Goal: Transaction & Acquisition: Purchase product/service

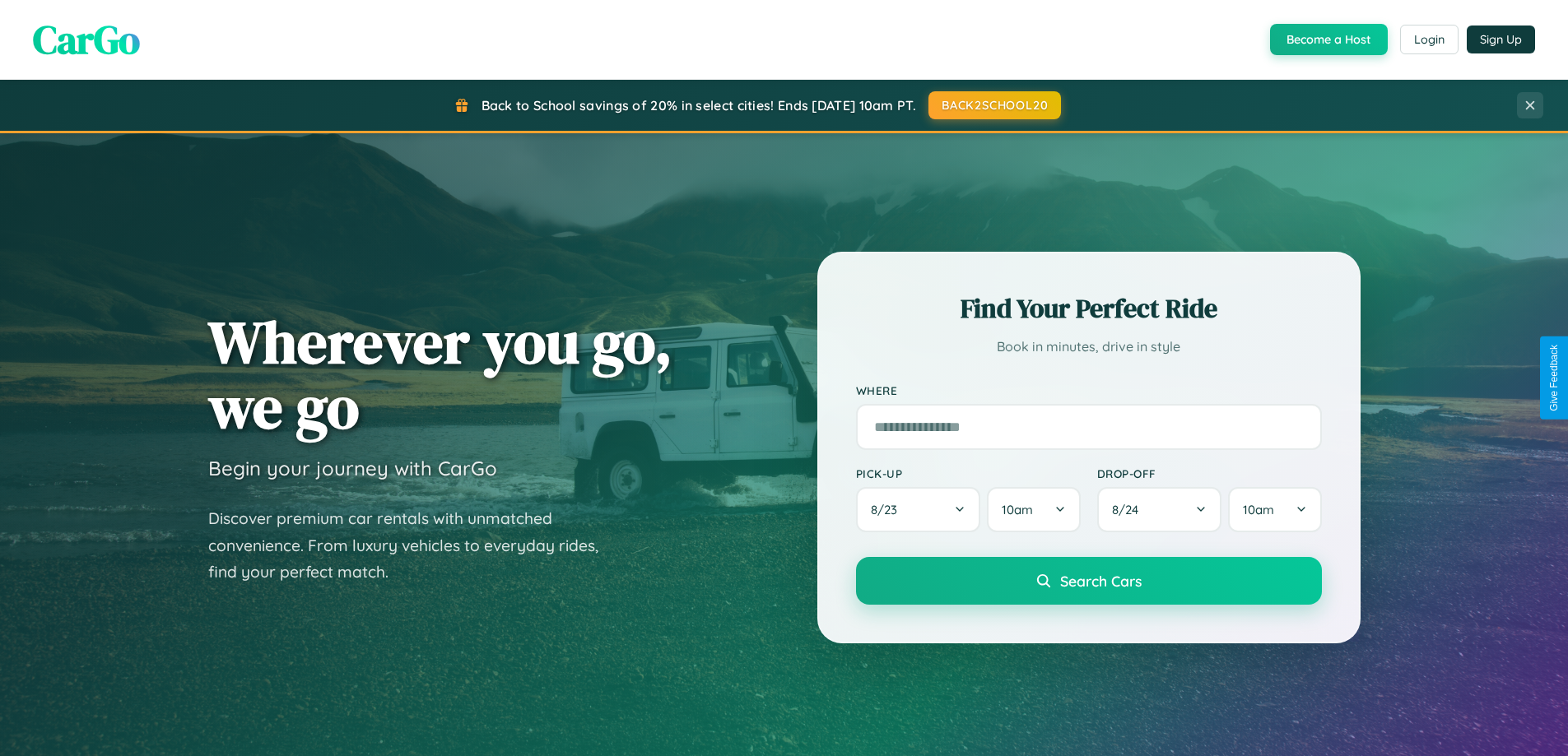
scroll to position [1133, 0]
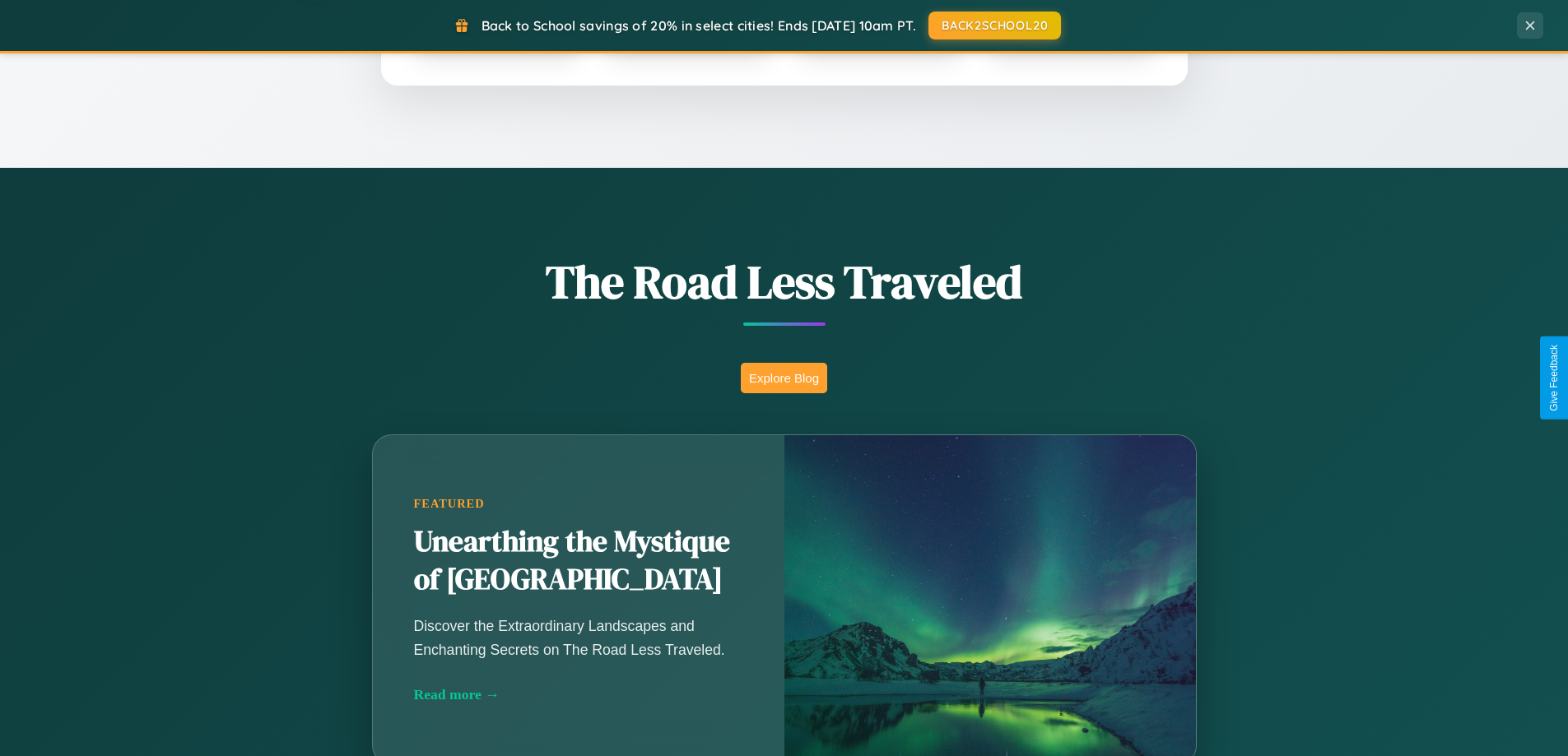
click at [783, 378] on button "Explore Blog" at bounding box center [784, 378] width 87 height 31
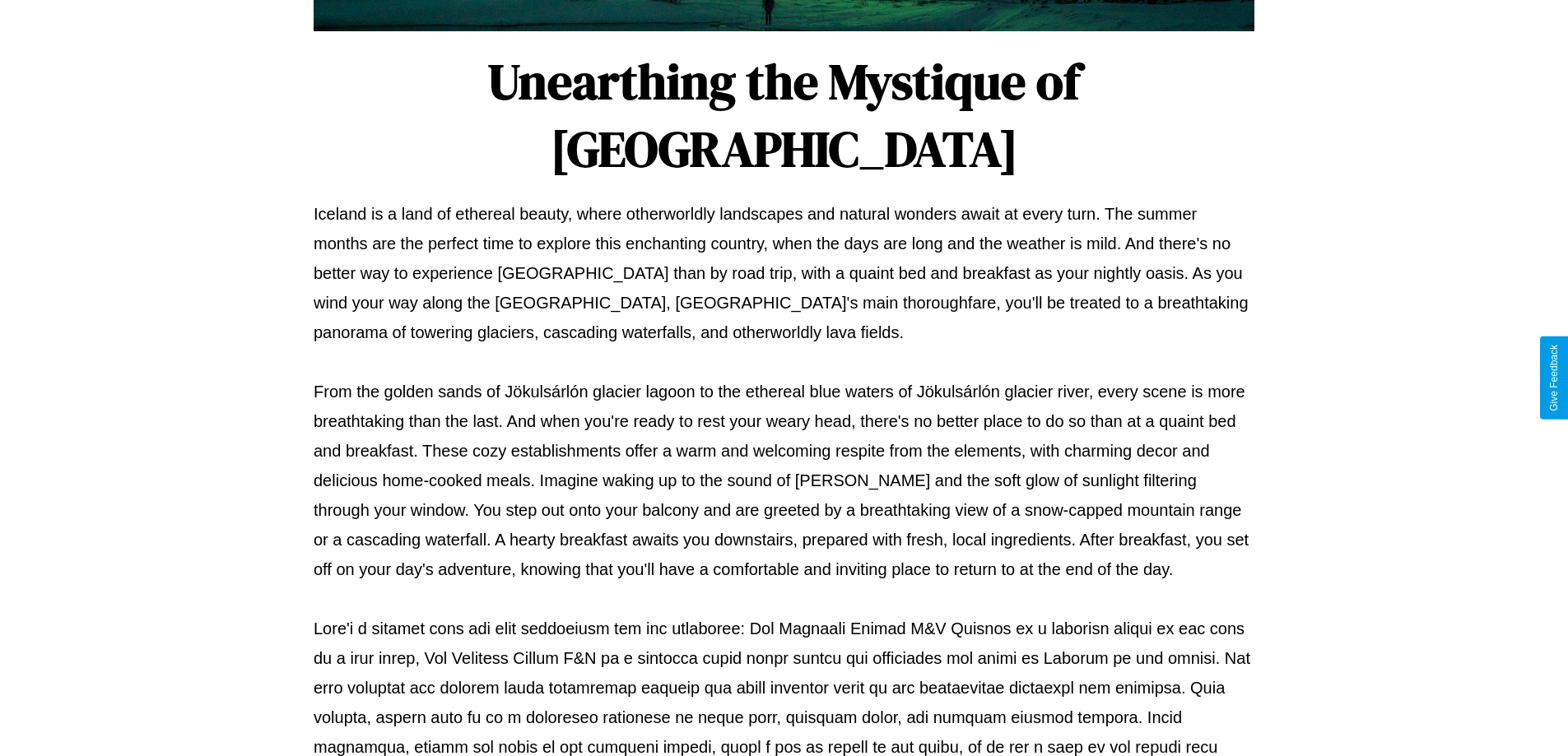
scroll to position [533, 0]
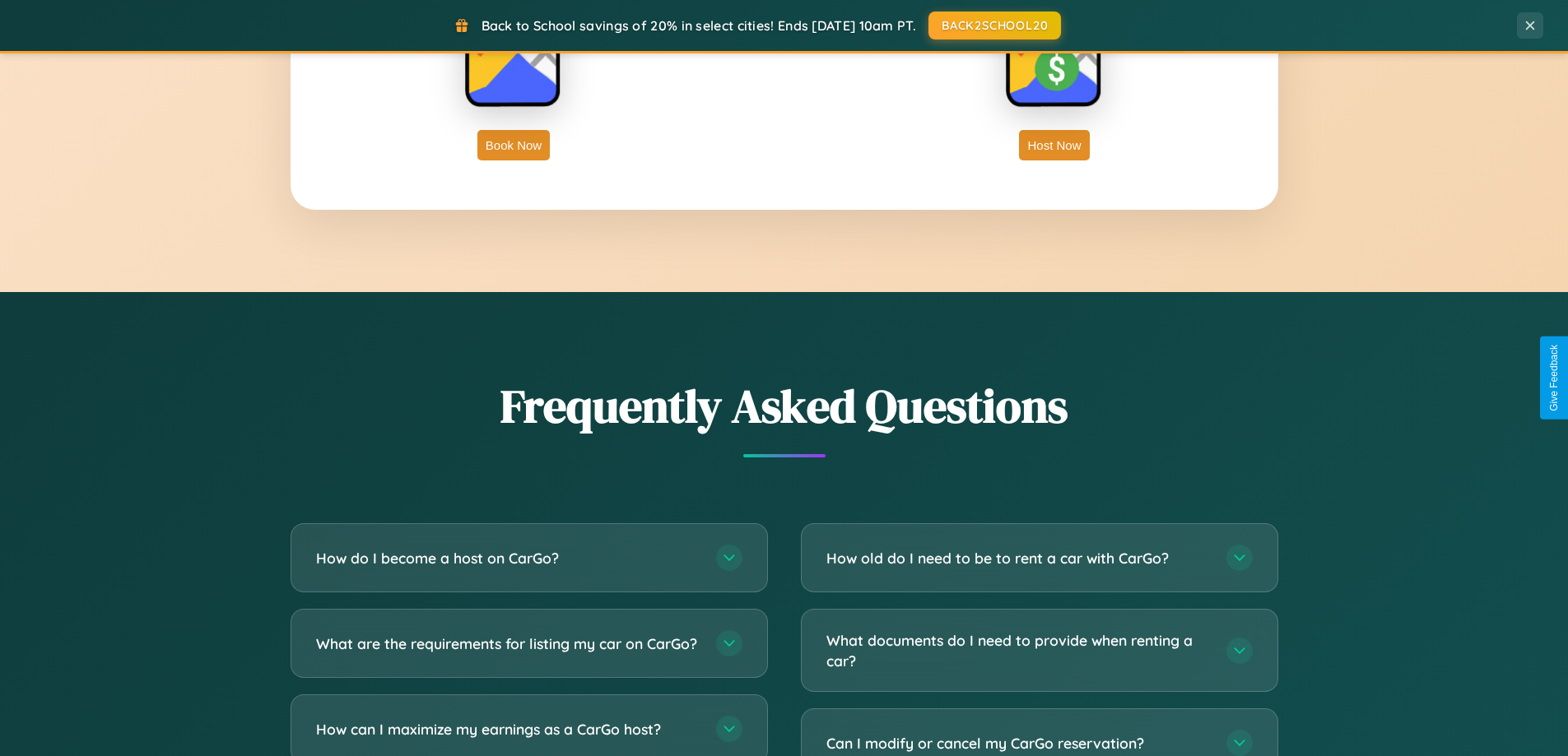
scroll to position [3167, 0]
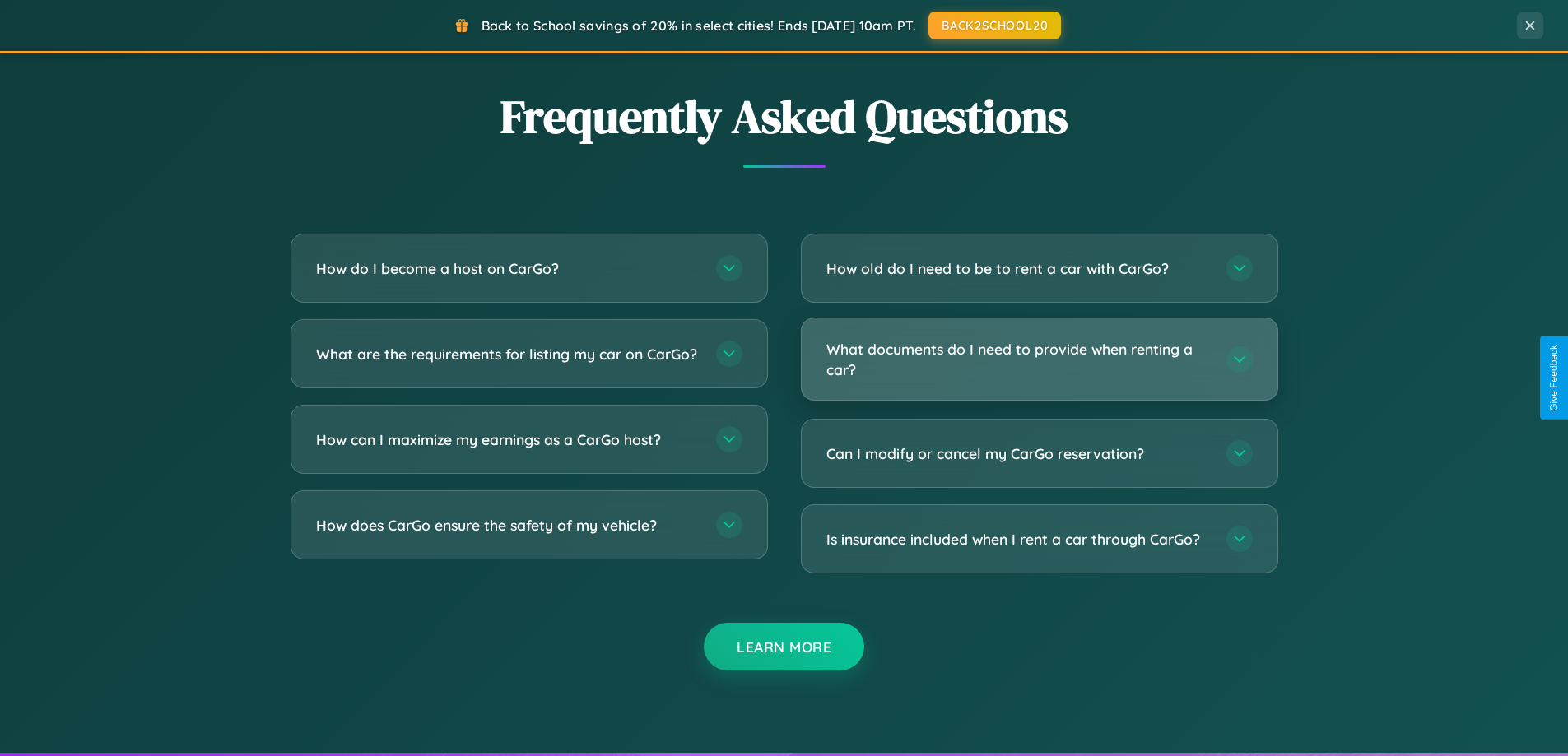
click at [1039, 360] on h3 "What documents do I need to provide when renting a car?" at bounding box center [1018, 360] width 384 height 41
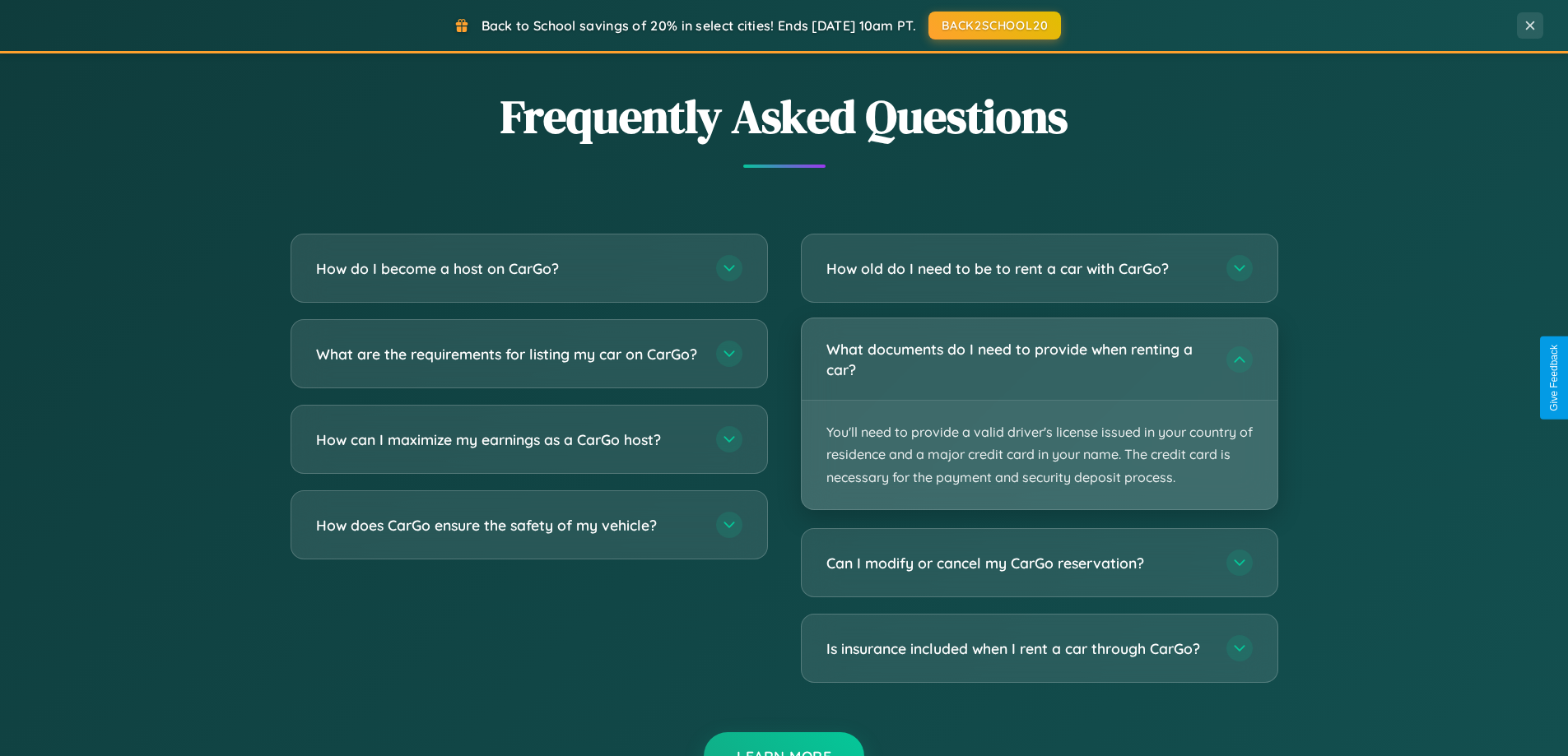
click at [1039, 413] on p "You'll need to provide a valid driver's license issued in your country of resid…" at bounding box center [1039, 455] width 476 height 109
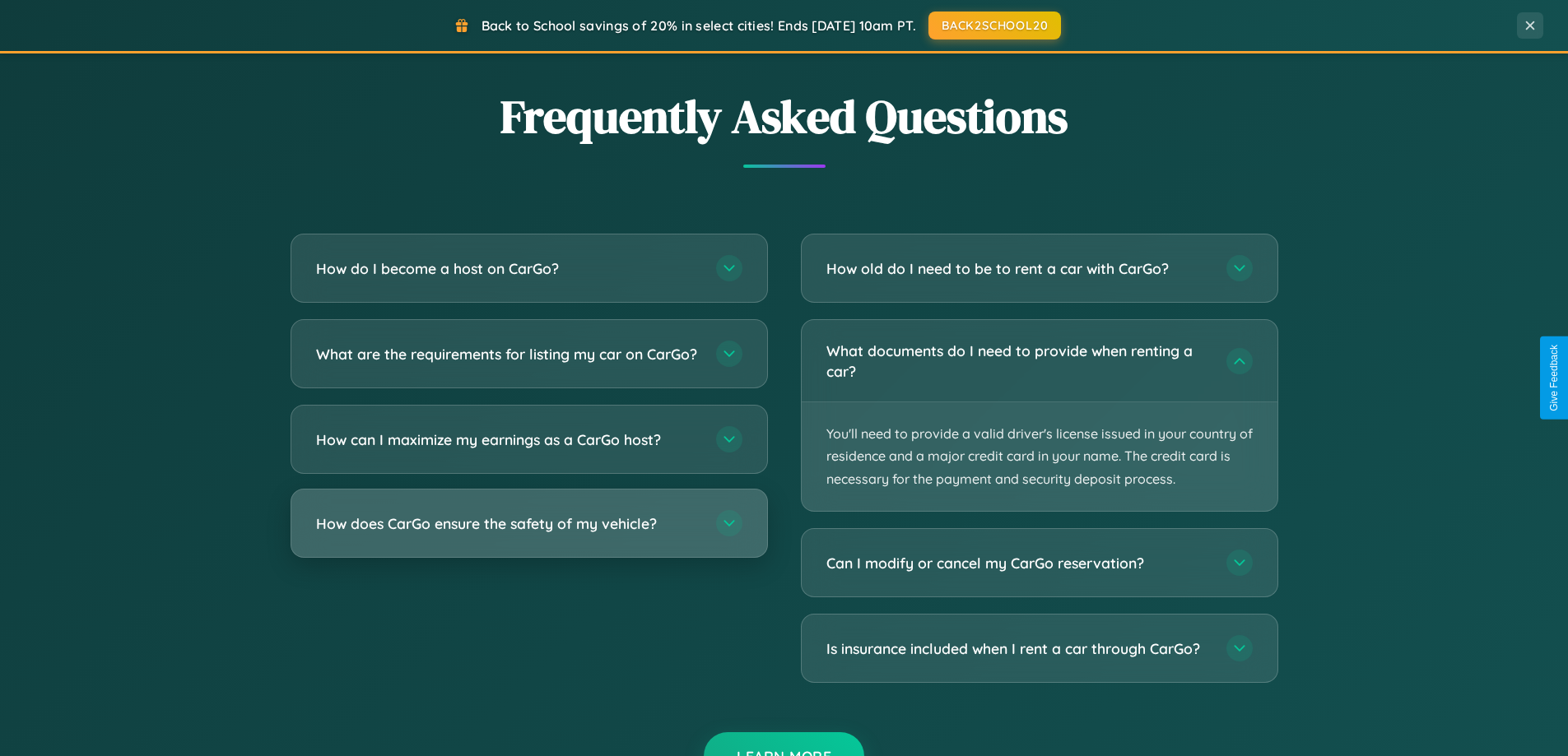
click at [529, 534] on h3 "How does CarGo ensure the safety of my vehicle?" at bounding box center [507, 524] width 384 height 20
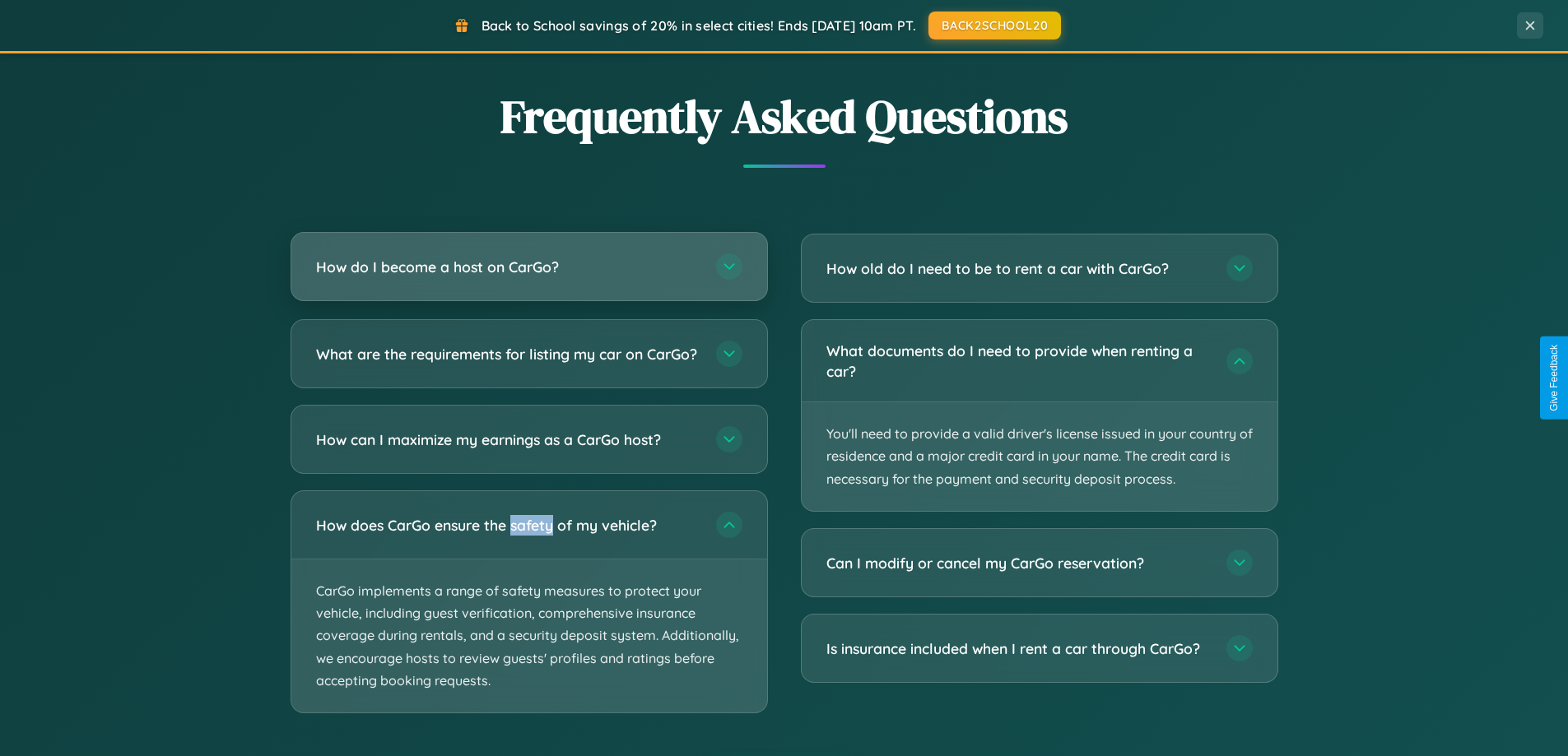
click at [529, 267] on h3 "How do I become a host on CarGo?" at bounding box center [507, 267] width 384 height 20
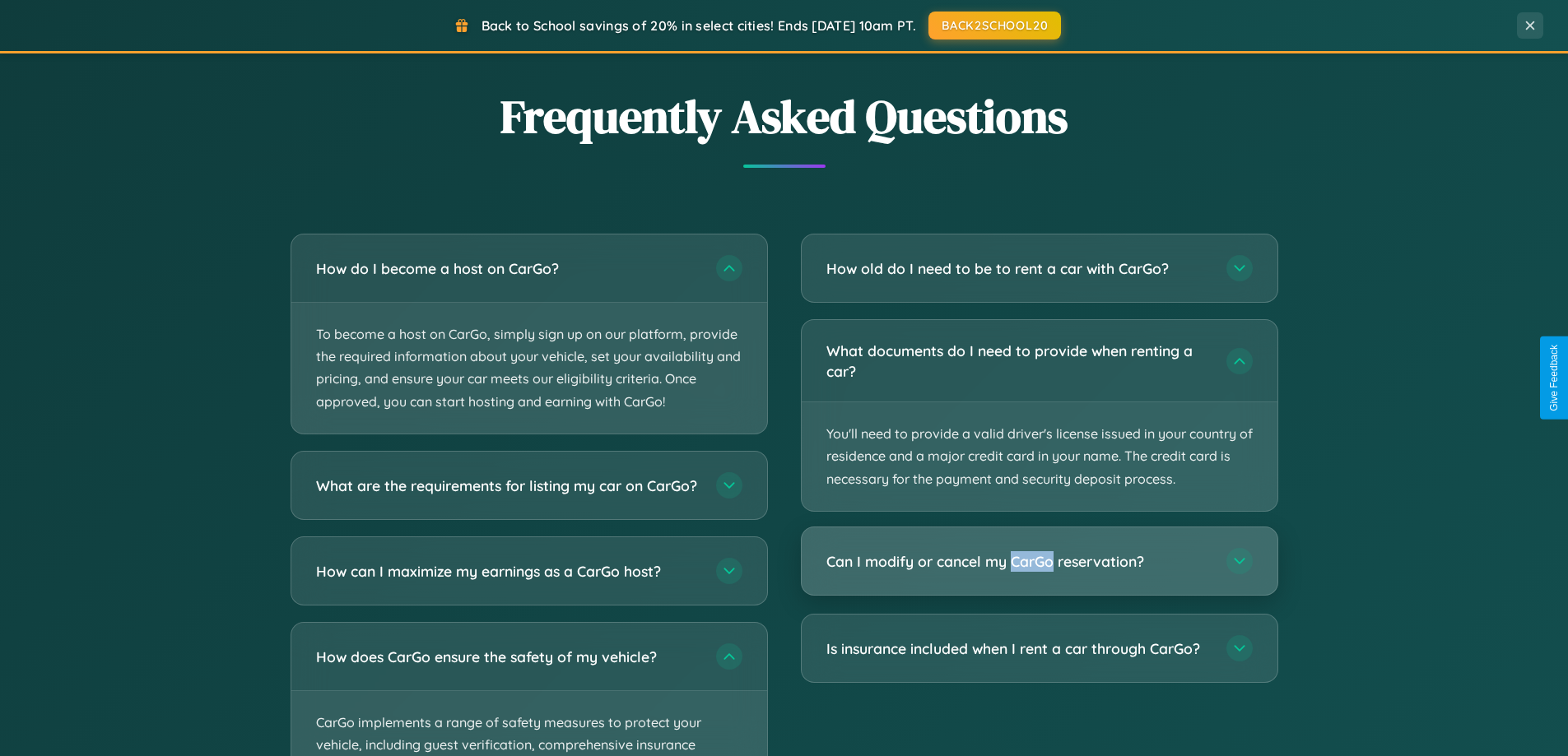
click at [1039, 562] on h3 "Can I modify or cancel my CarGo reservation?" at bounding box center [1018, 562] width 384 height 20
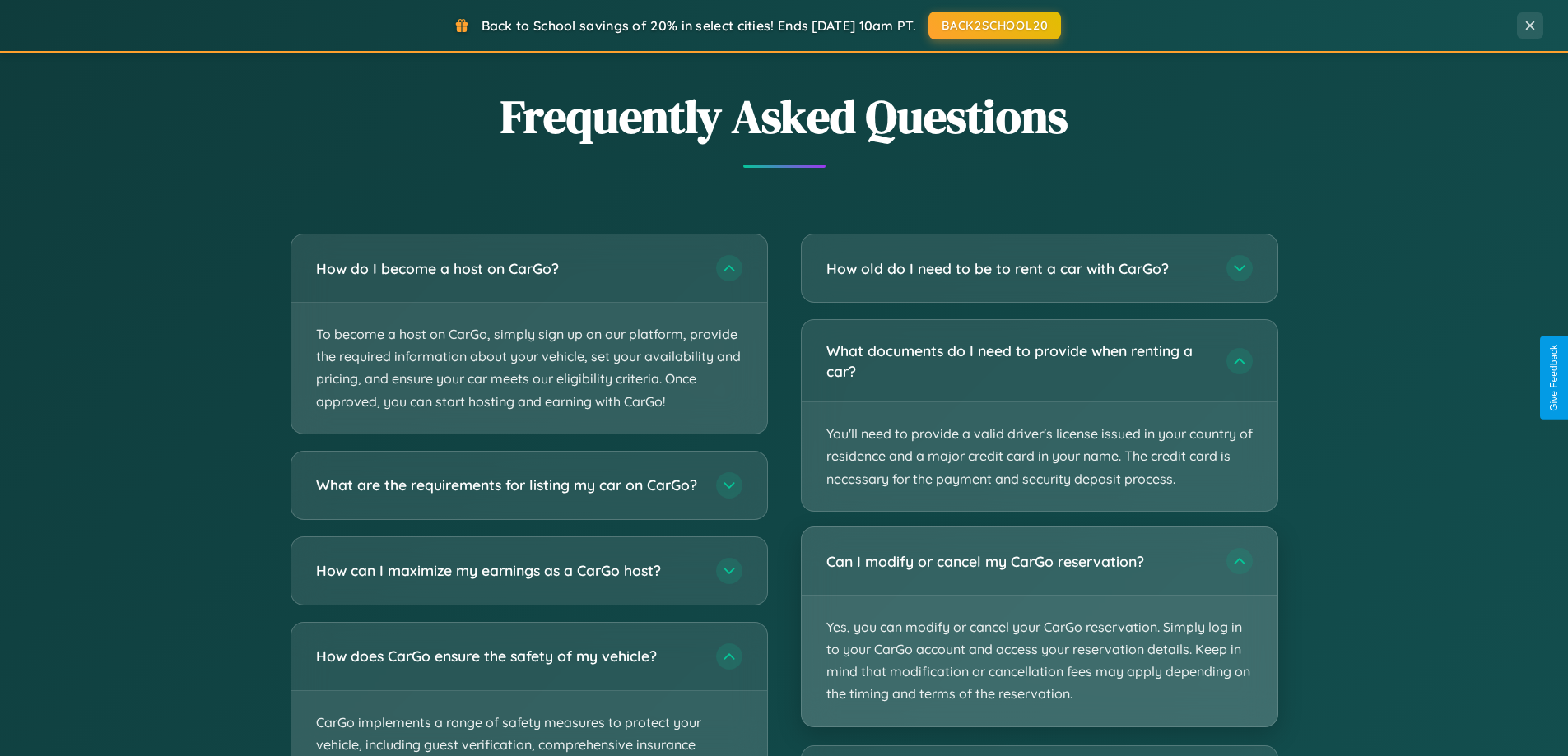
click at [1039, 626] on p "Yes, you can modify or cancel your CarGo reservation. Simply log in to your Car…" at bounding box center [1039, 661] width 476 height 131
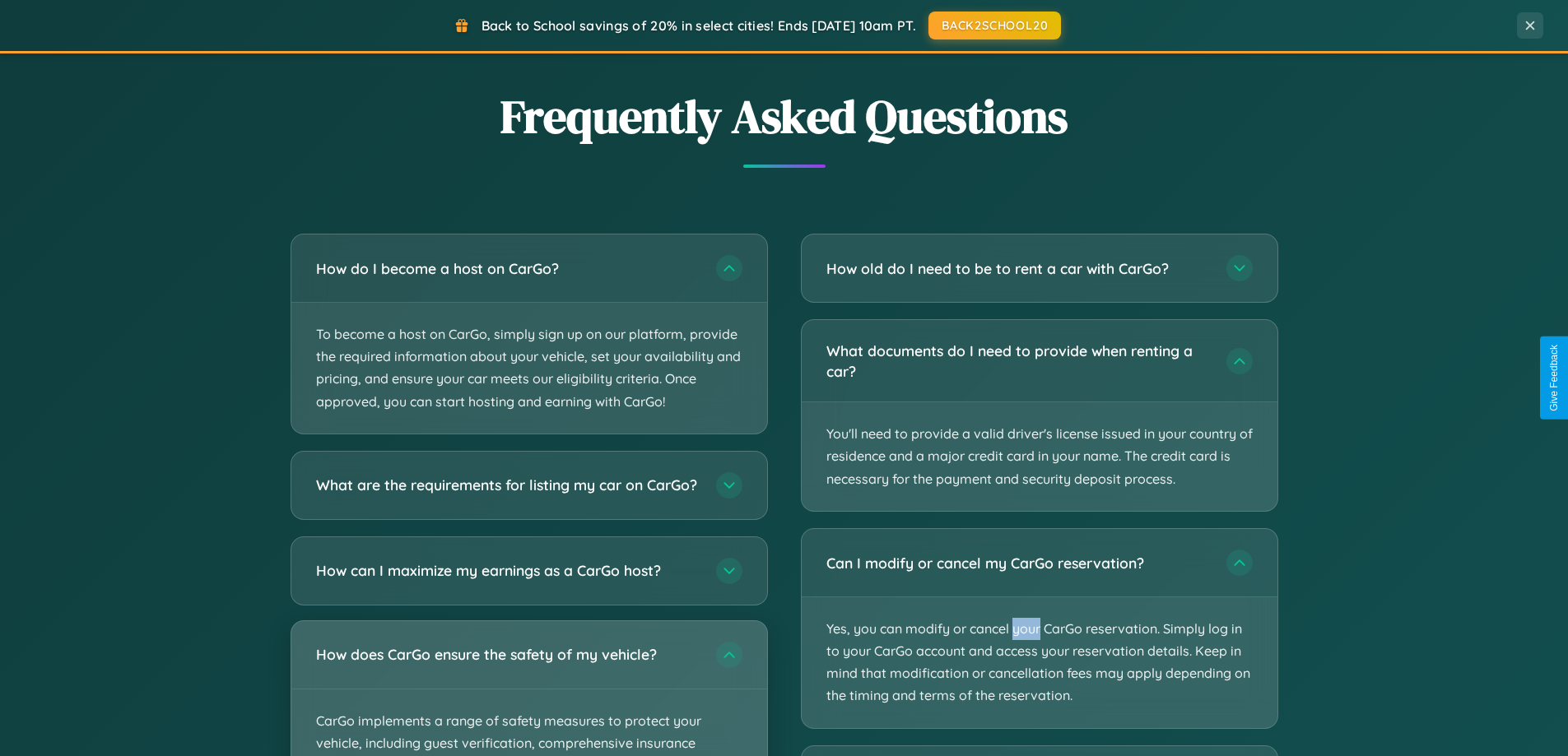
click at [529, 689] on div "How does CarGo ensure the safety of my vehicle?" at bounding box center [529, 655] width 476 height 68
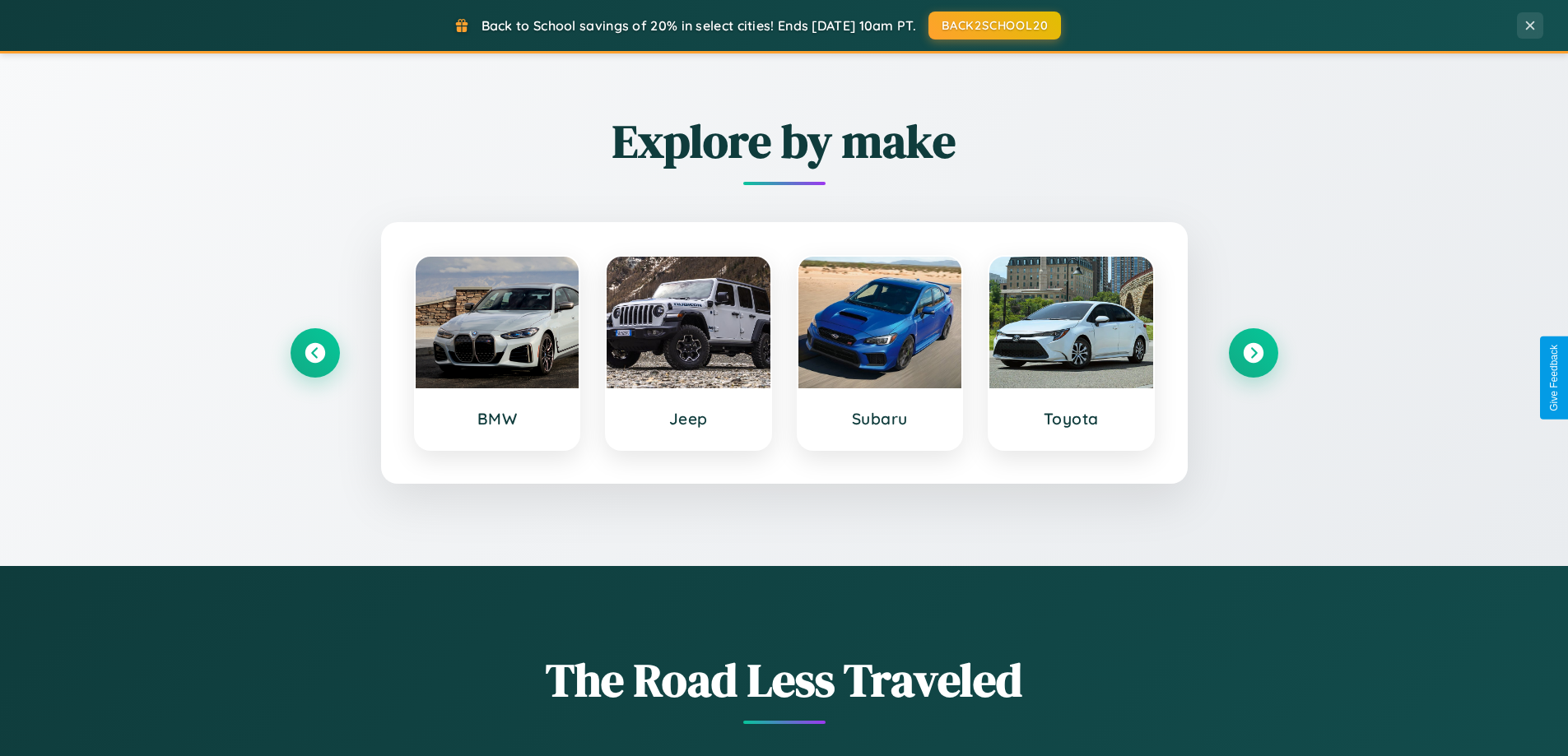
scroll to position [0, 0]
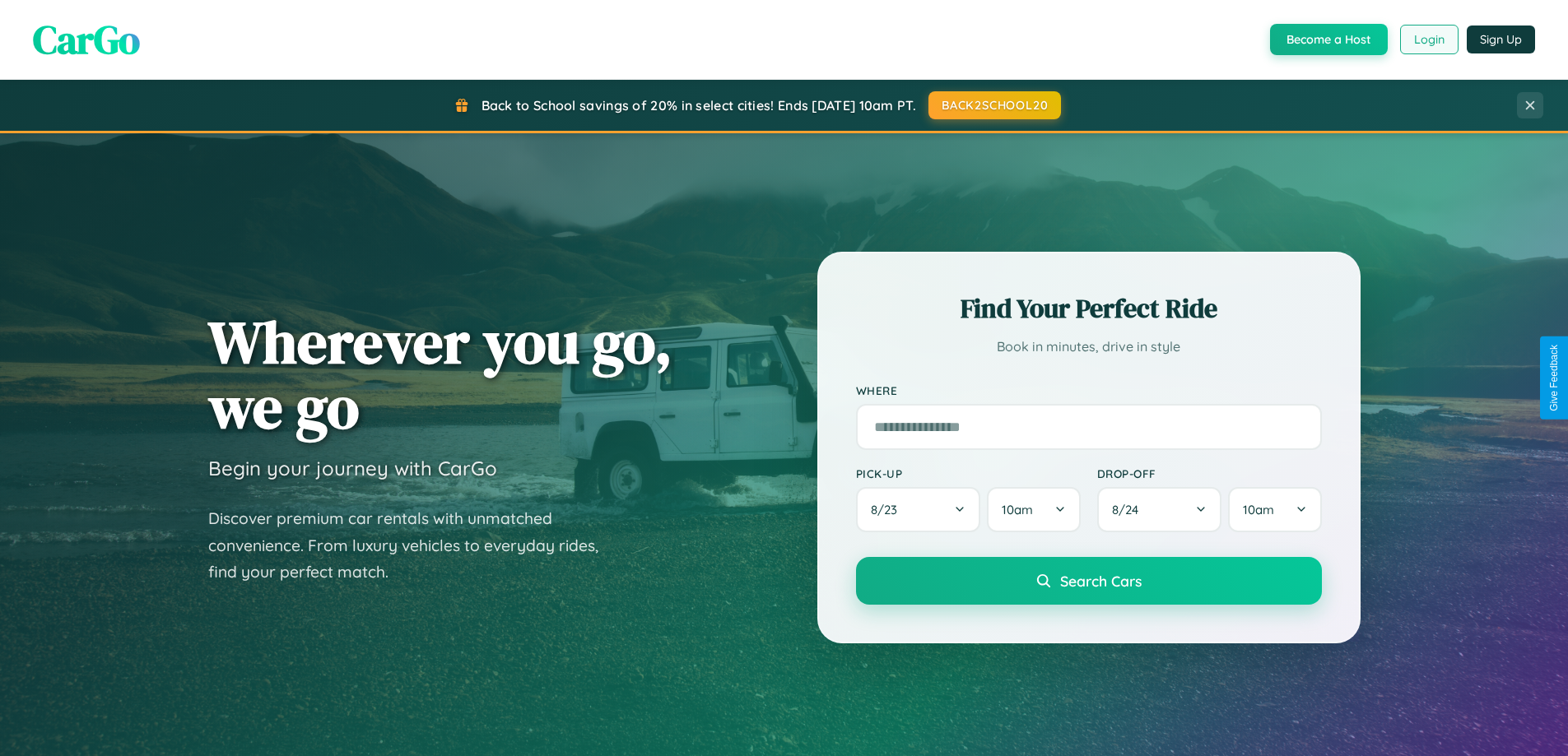
click at [1428, 40] on button "Login" at bounding box center [1429, 39] width 59 height 30
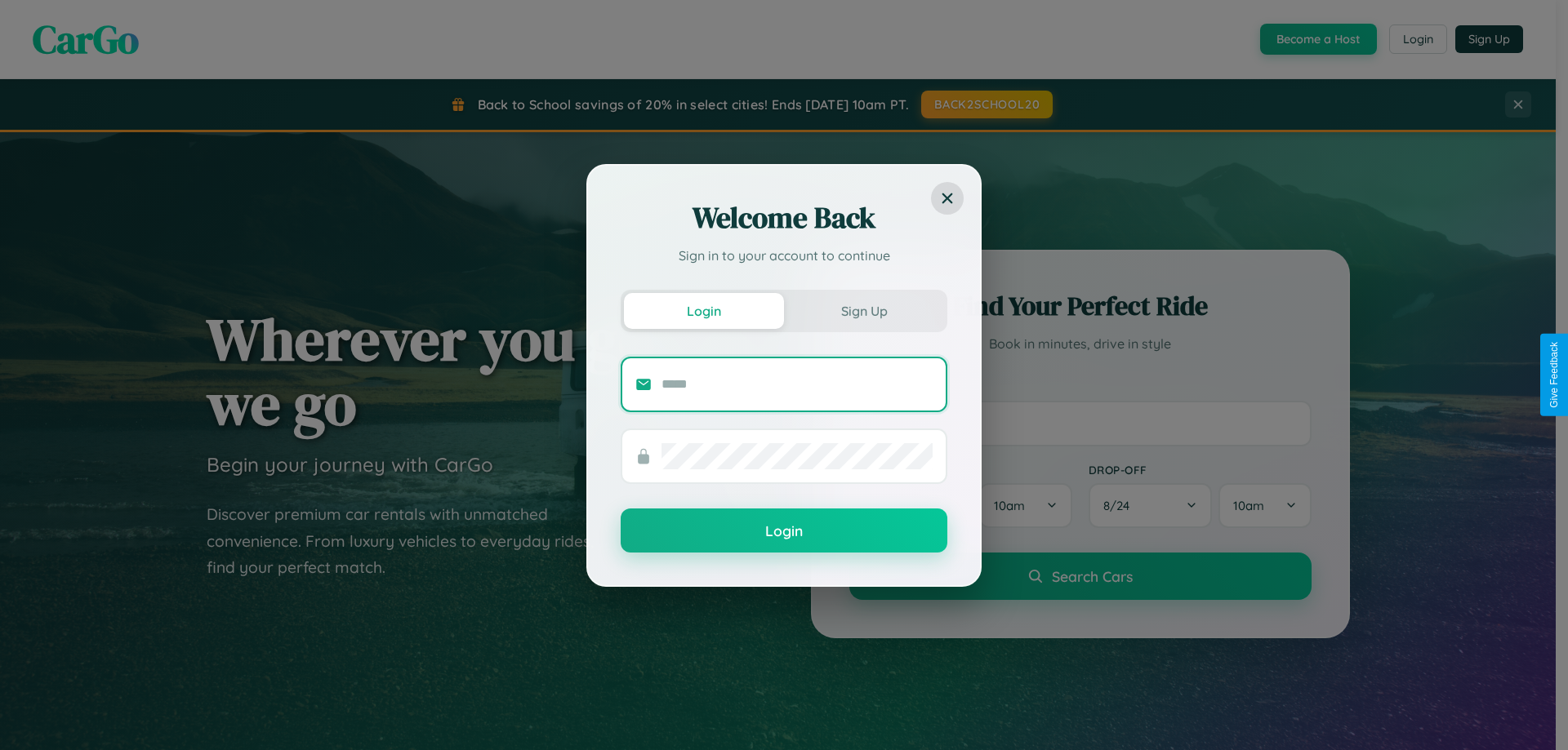
click at [797, 384] on input "text" at bounding box center [797, 384] width 271 height 26
type input "**********"
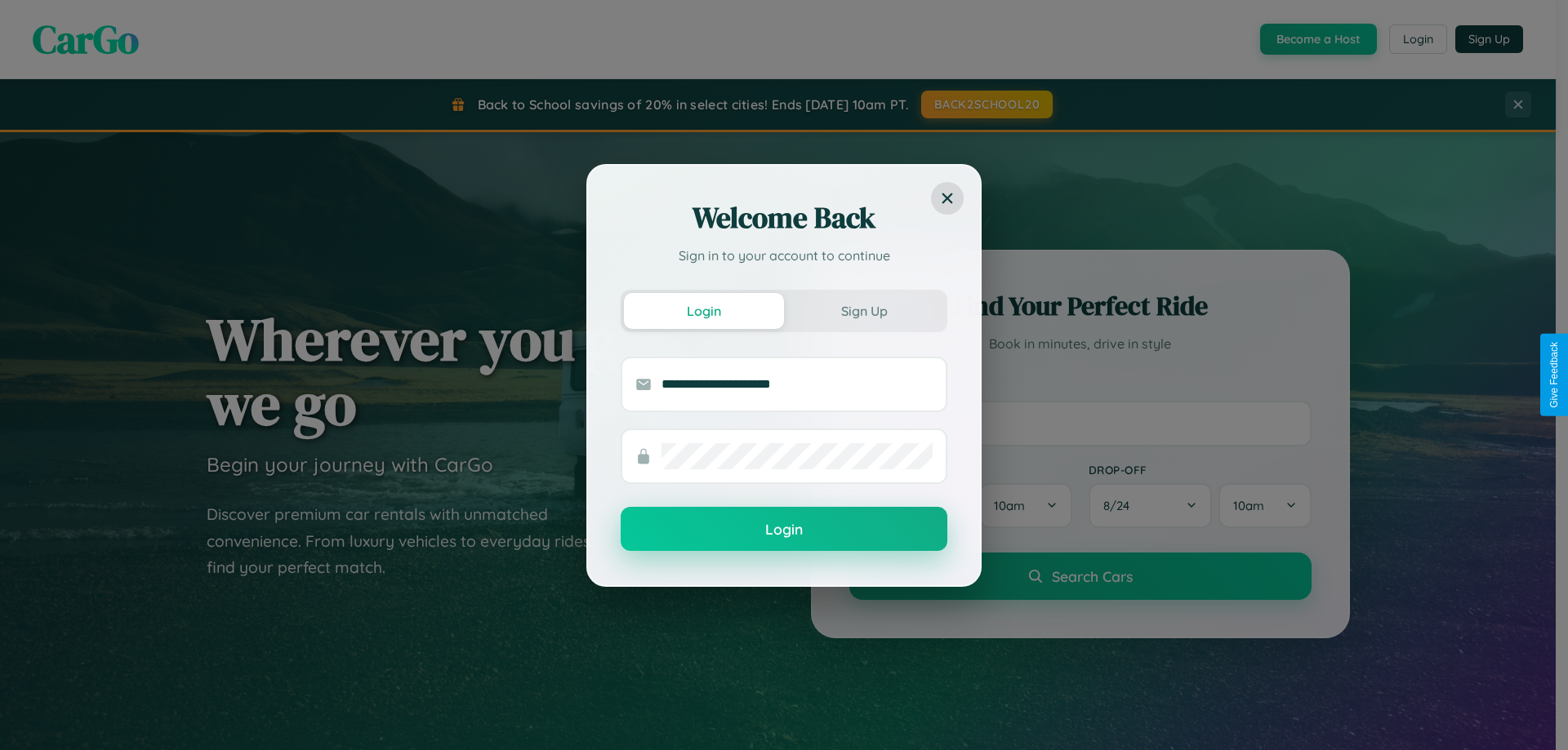
click at [784, 529] on button "Login" at bounding box center [784, 529] width 327 height 44
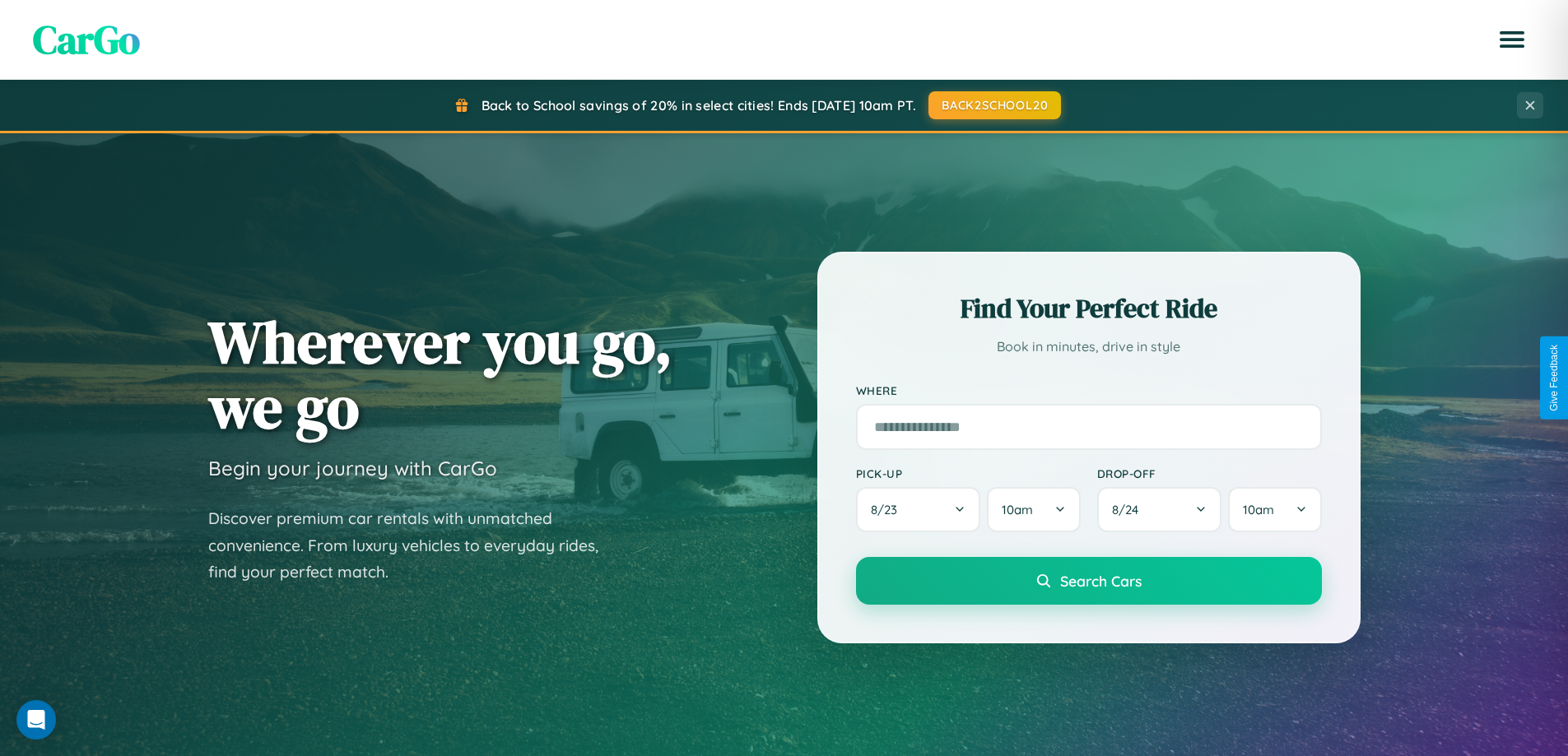
scroll to position [48, 0]
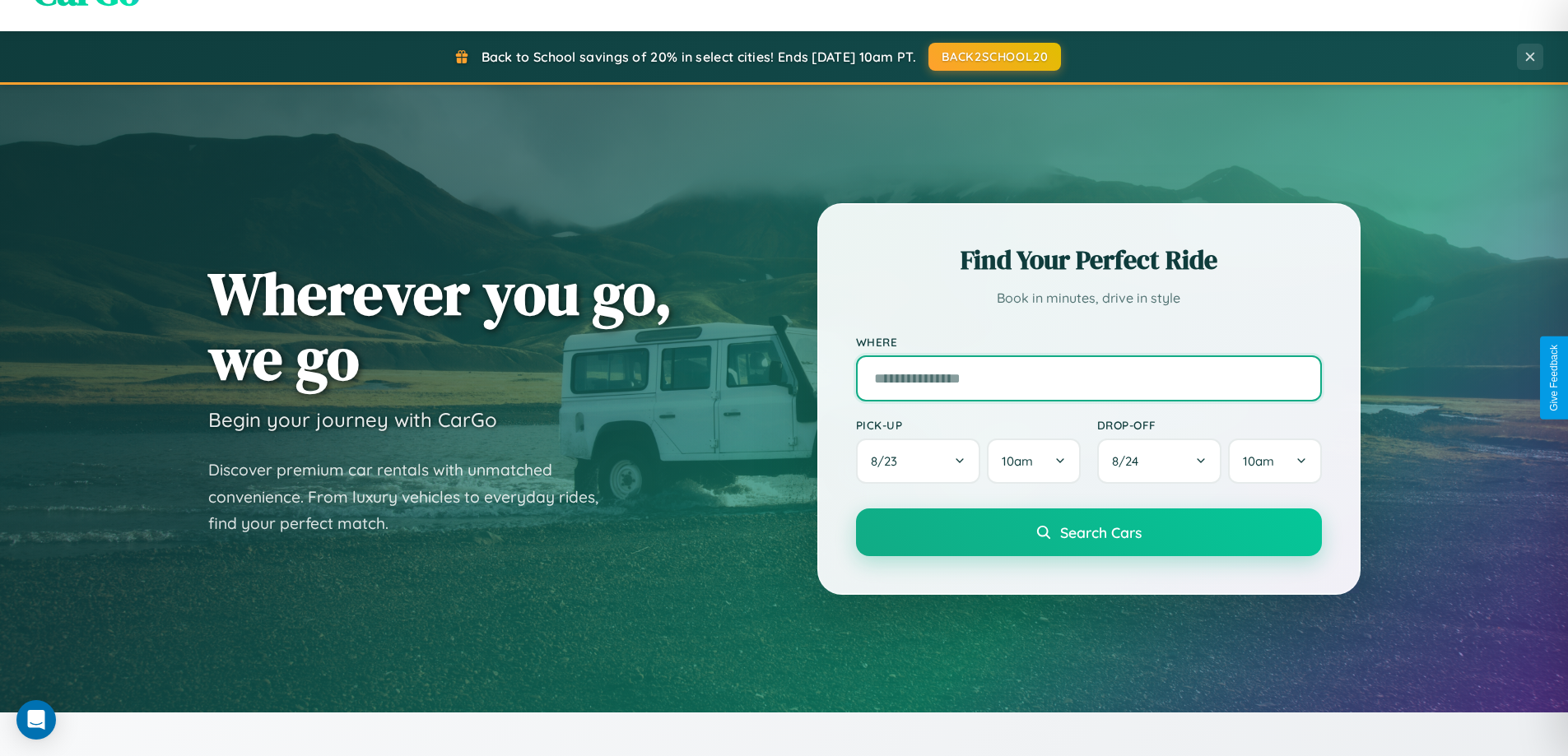
click at [1088, 378] on input "text" at bounding box center [1089, 378] width 466 height 46
type input "**********"
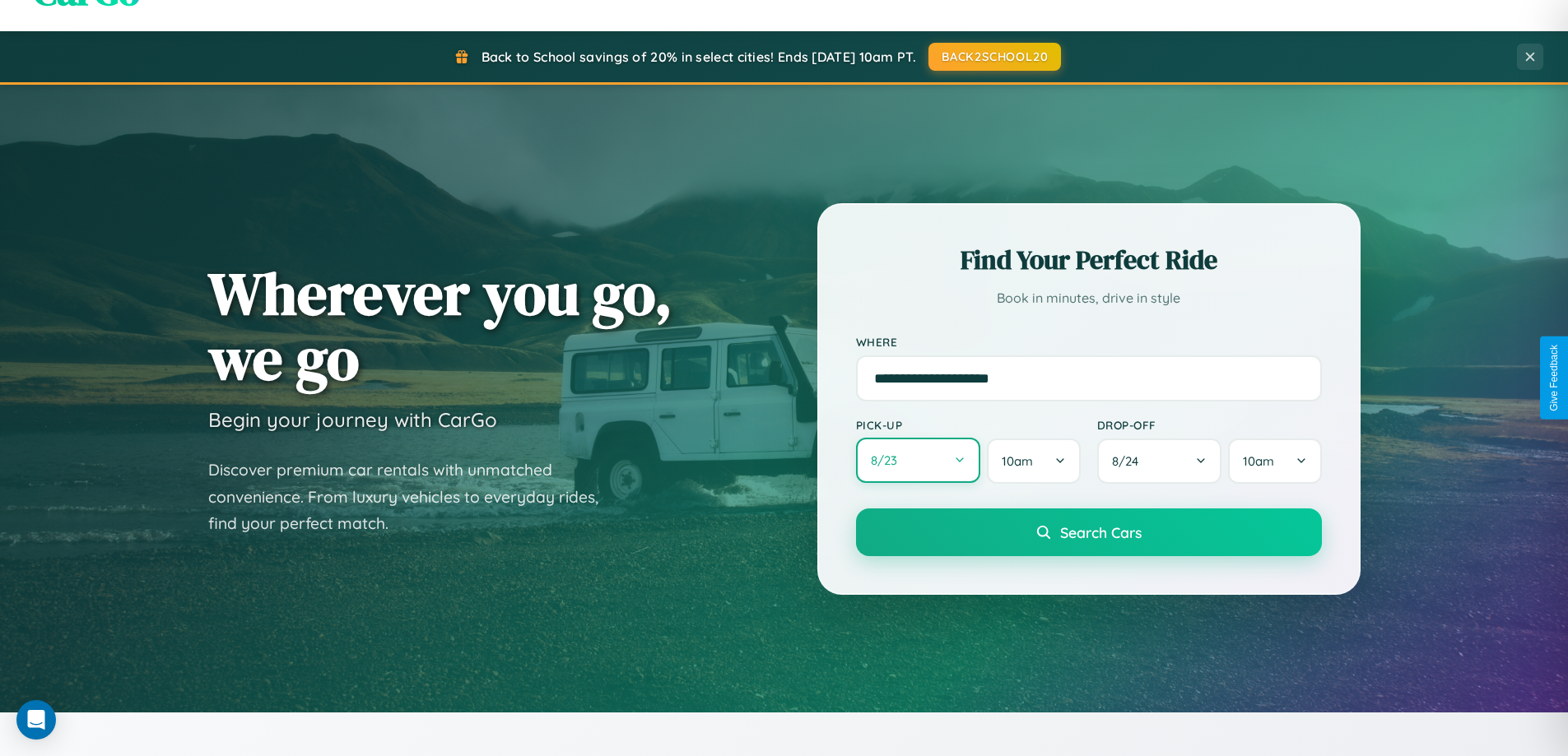
click at [917, 461] on button "8 / 23" at bounding box center [918, 460] width 125 height 45
select select "*"
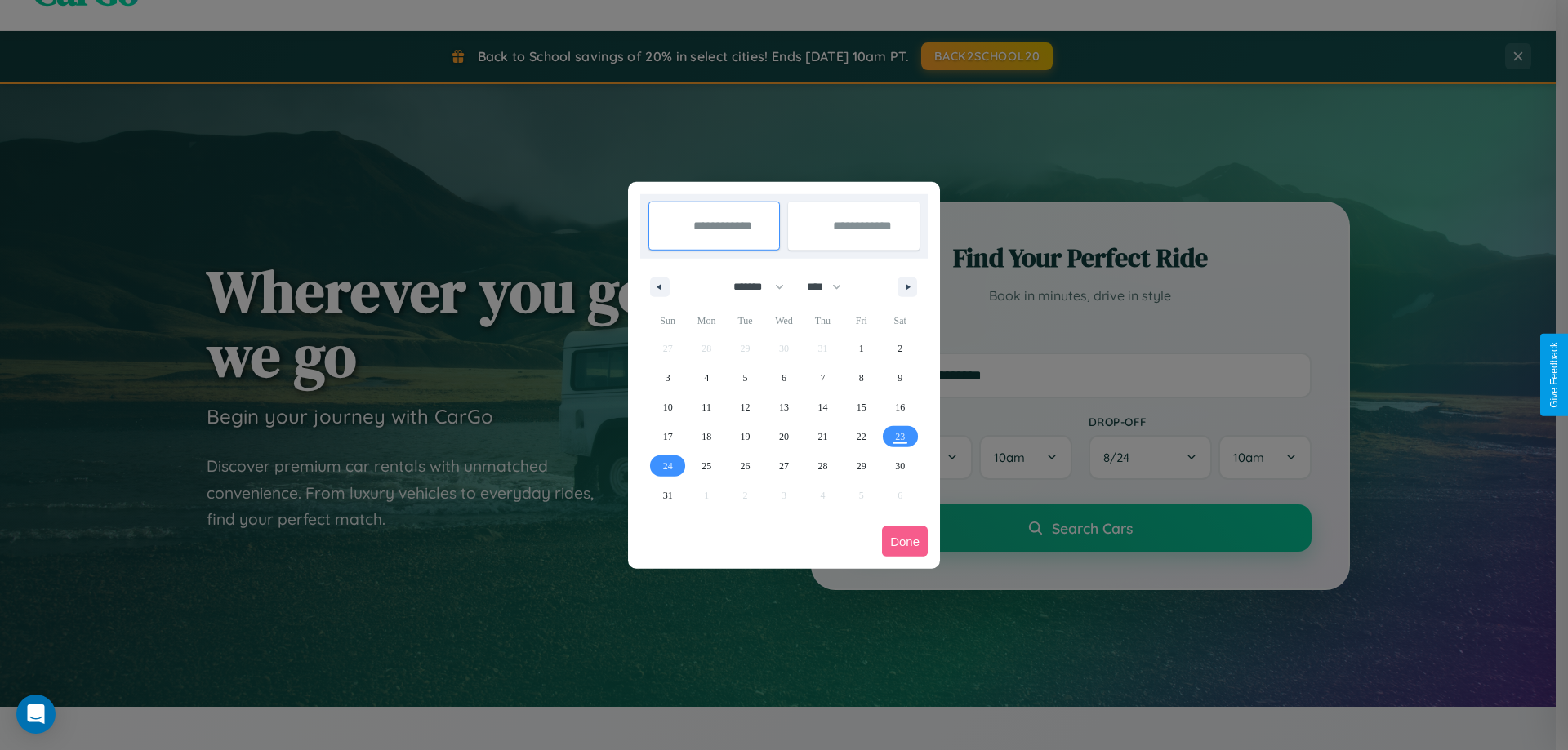
drag, startPoint x: 751, startPoint y: 286, endPoint x: 784, endPoint y: 327, distance: 52.6
click at [751, 286] on select "******* ******** ***** ***** *** **** **** ****** ********* ******* ******** **…" at bounding box center [755, 287] width 69 height 27
drag, startPoint x: 831, startPoint y: 286, endPoint x: 784, endPoint y: 327, distance: 62.4
click at [831, 286] on select "**** **** **** **** **** **** **** **** **** **** **** **** **** **** **** ****…" at bounding box center [824, 287] width 49 height 27
select select "****"
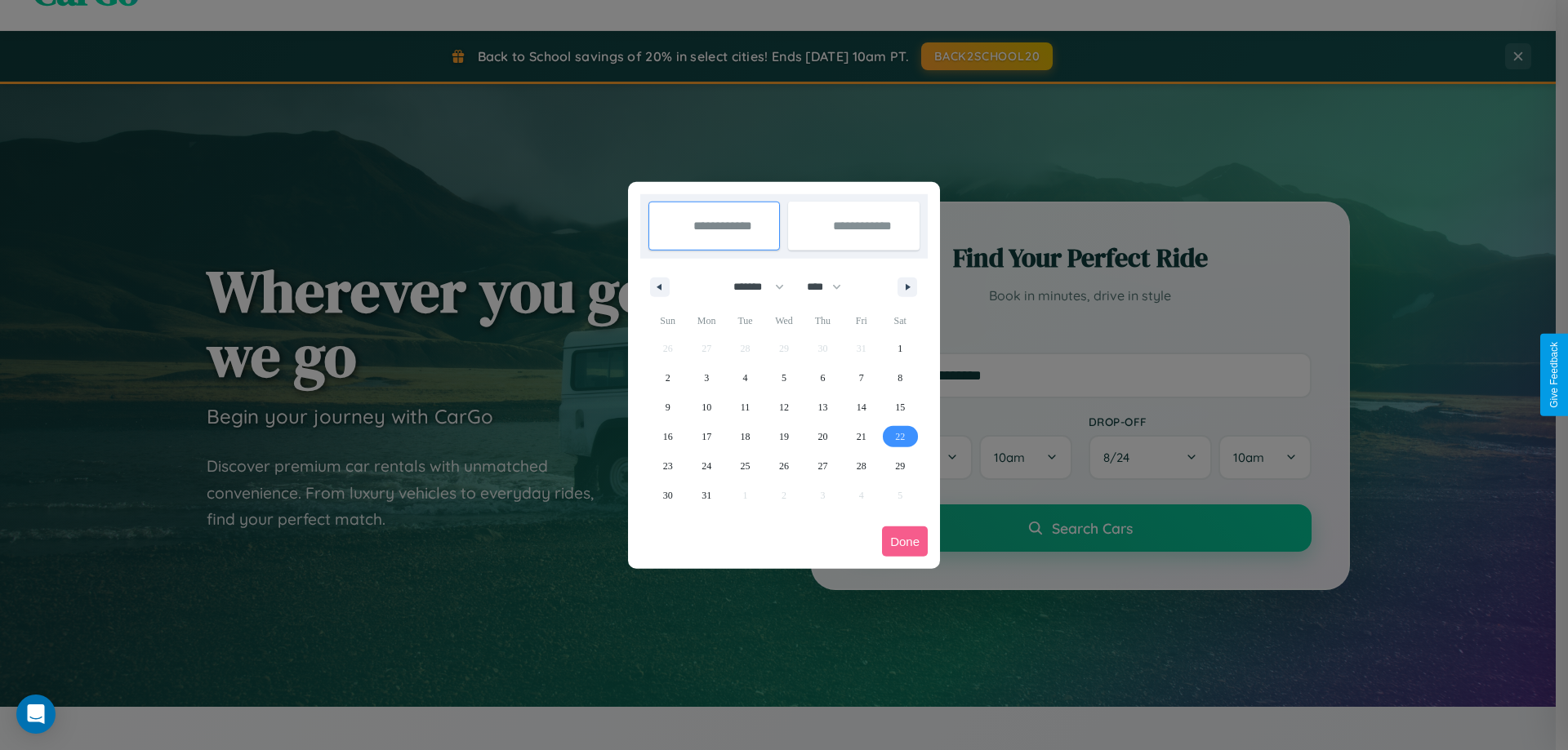
click at [900, 436] on span "22" at bounding box center [900, 436] width 10 height 29
type input "**********"
click at [908, 286] on icon "button" at bounding box center [911, 288] width 8 height 7
select select "*"
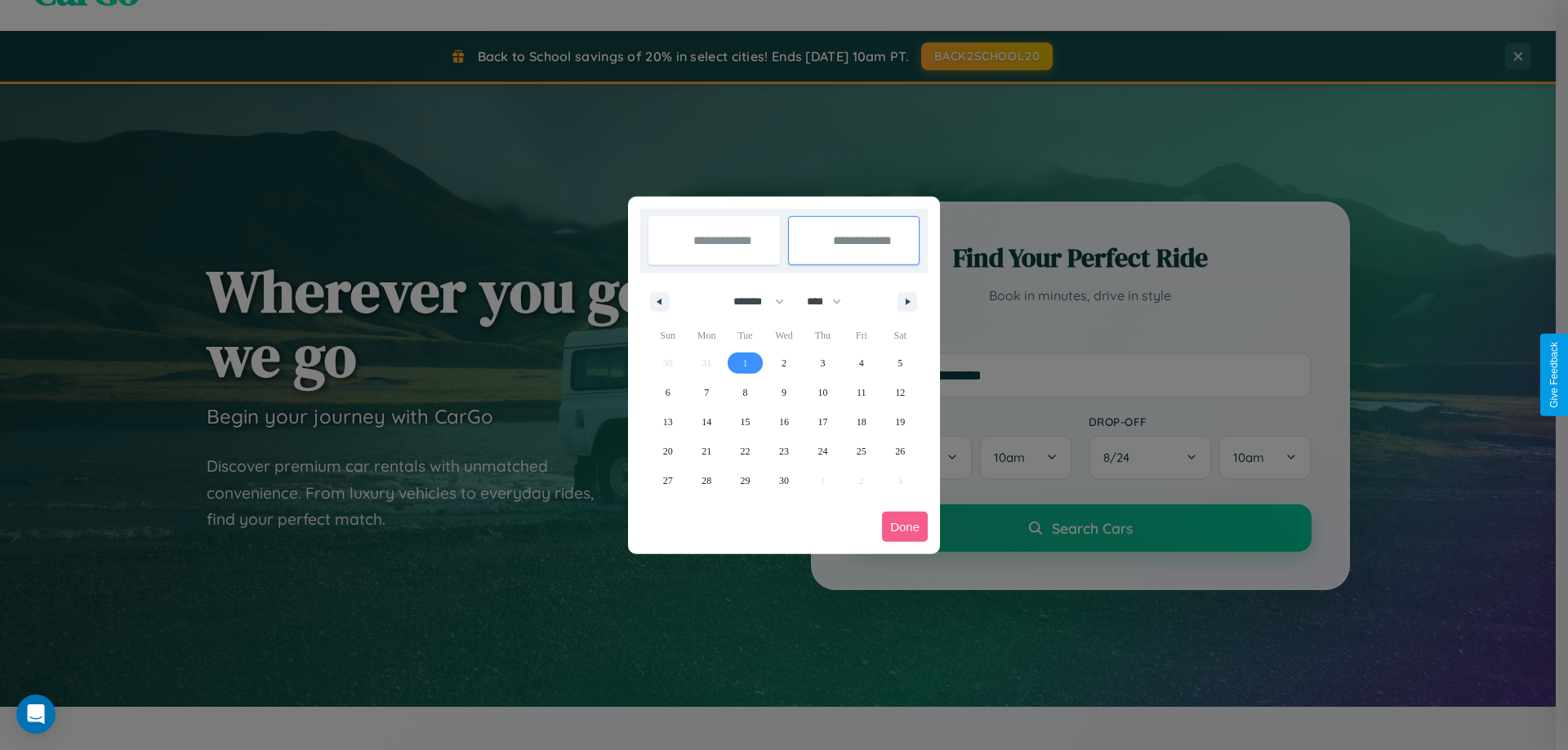
click at [745, 363] on span "1" at bounding box center [746, 363] width 5 height 29
type input "**********"
select select "*"
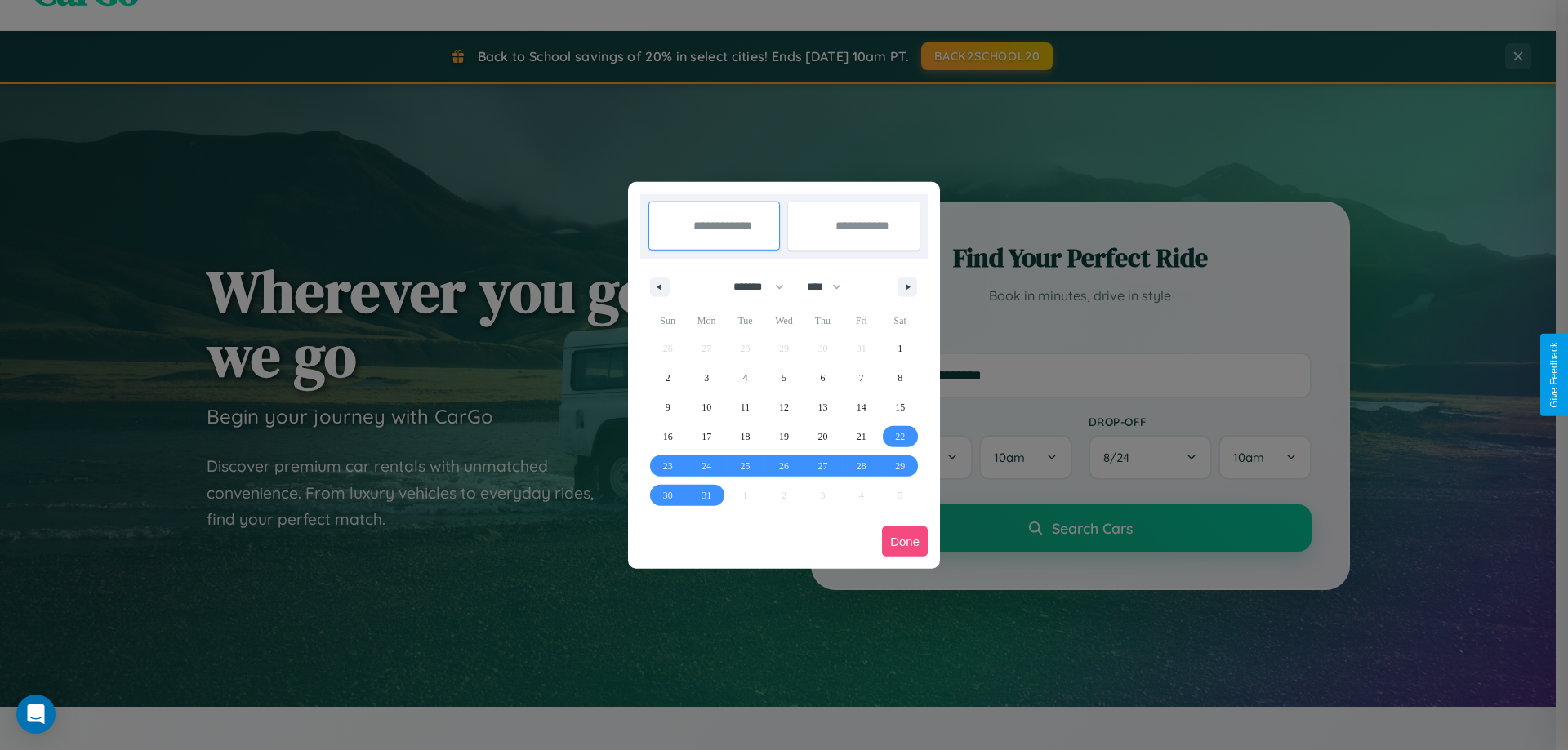
click at [905, 541] on button "Done" at bounding box center [905, 542] width 45 height 30
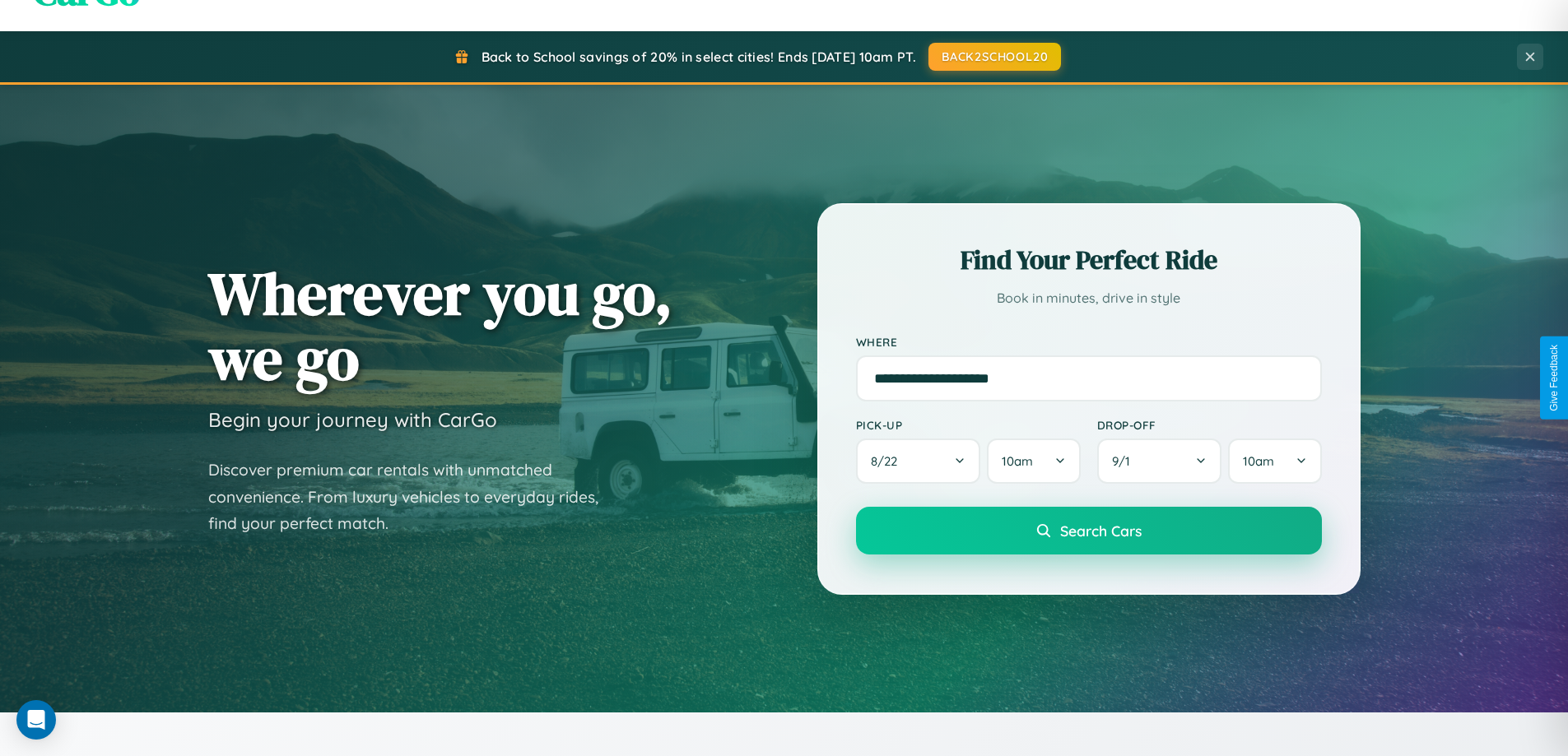
click at [1088, 531] on span "Search Cars" at bounding box center [1100, 530] width 81 height 18
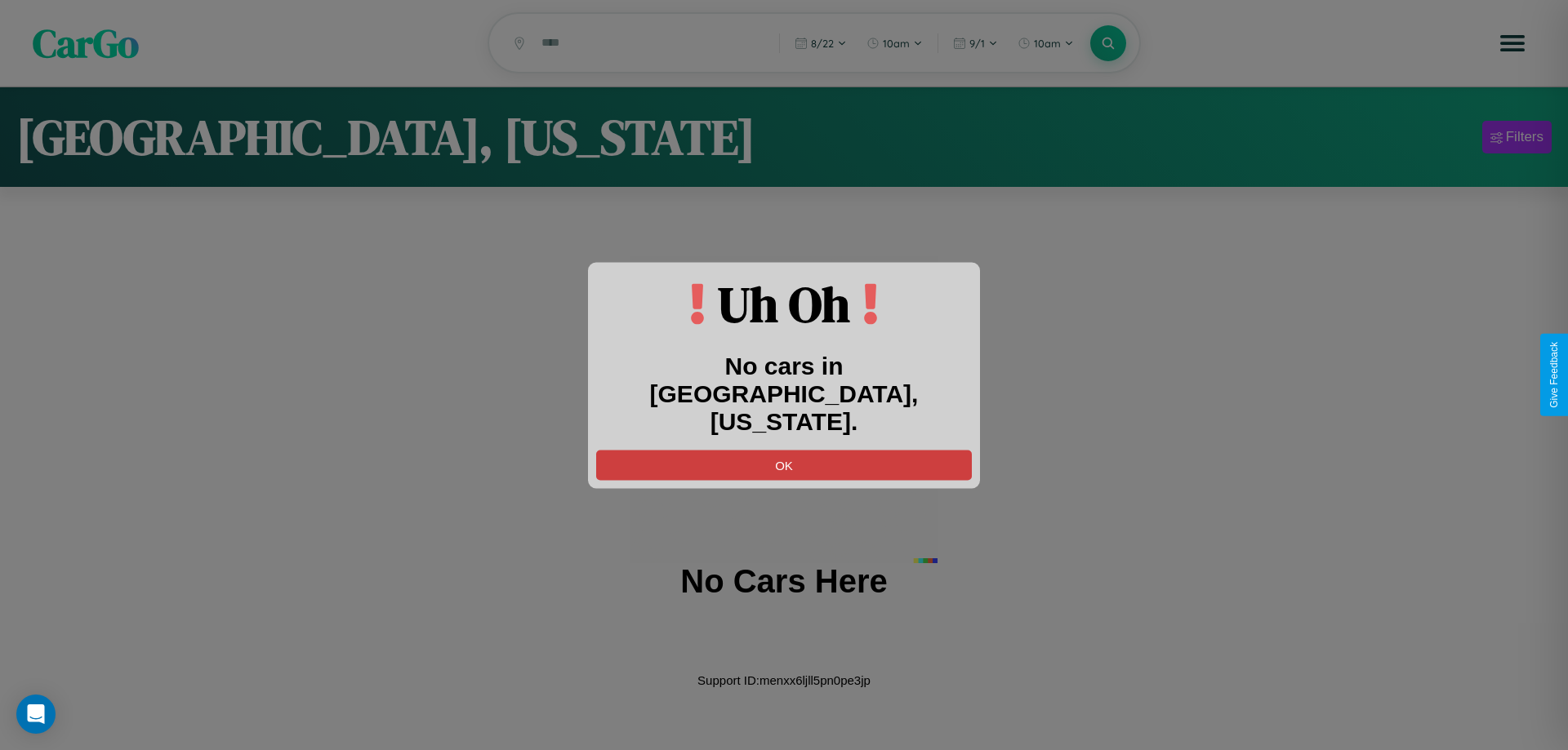
click at [784, 450] on button "OK" at bounding box center [784, 465] width 376 height 30
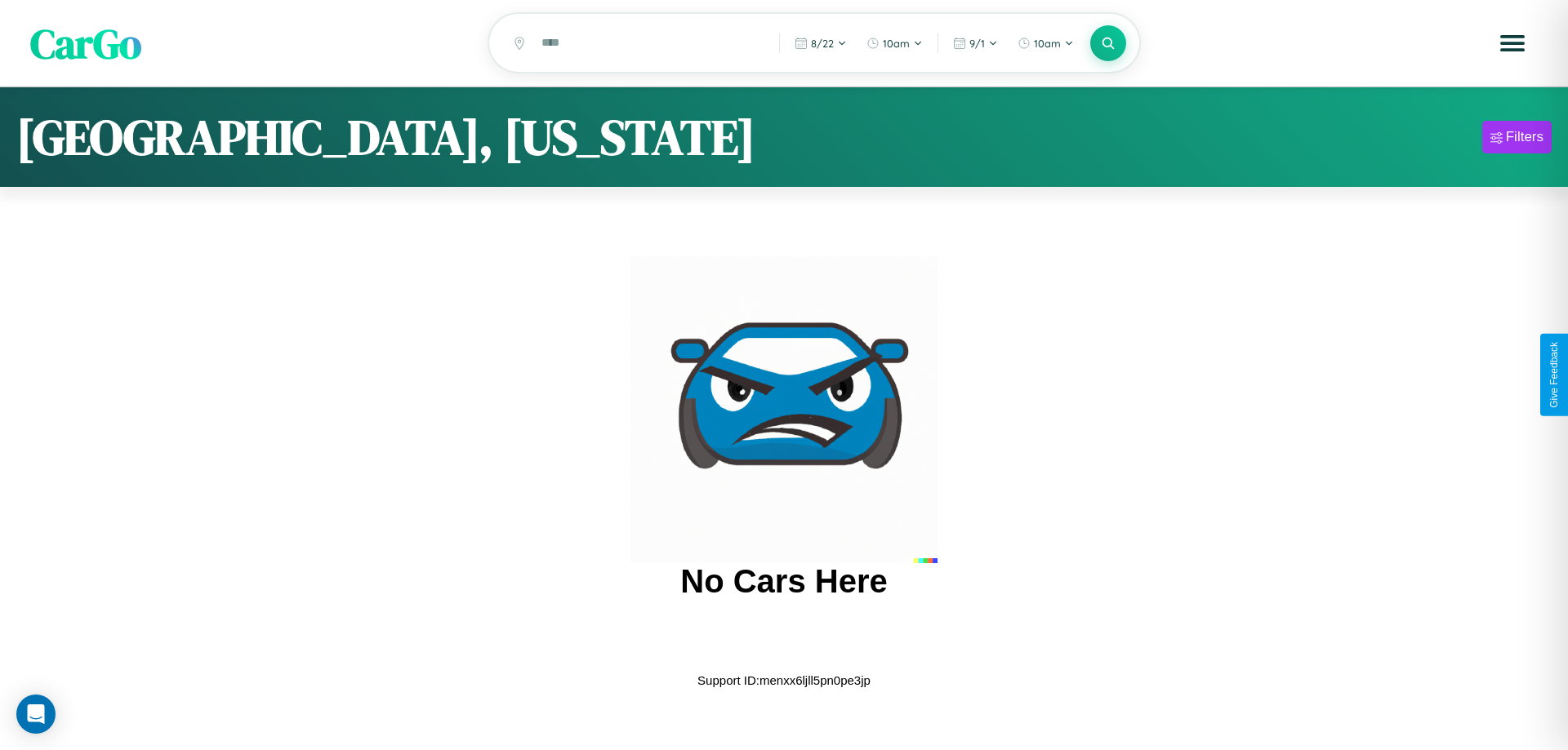
click at [86, 44] on span "CarGo" at bounding box center [86, 42] width 111 height 56
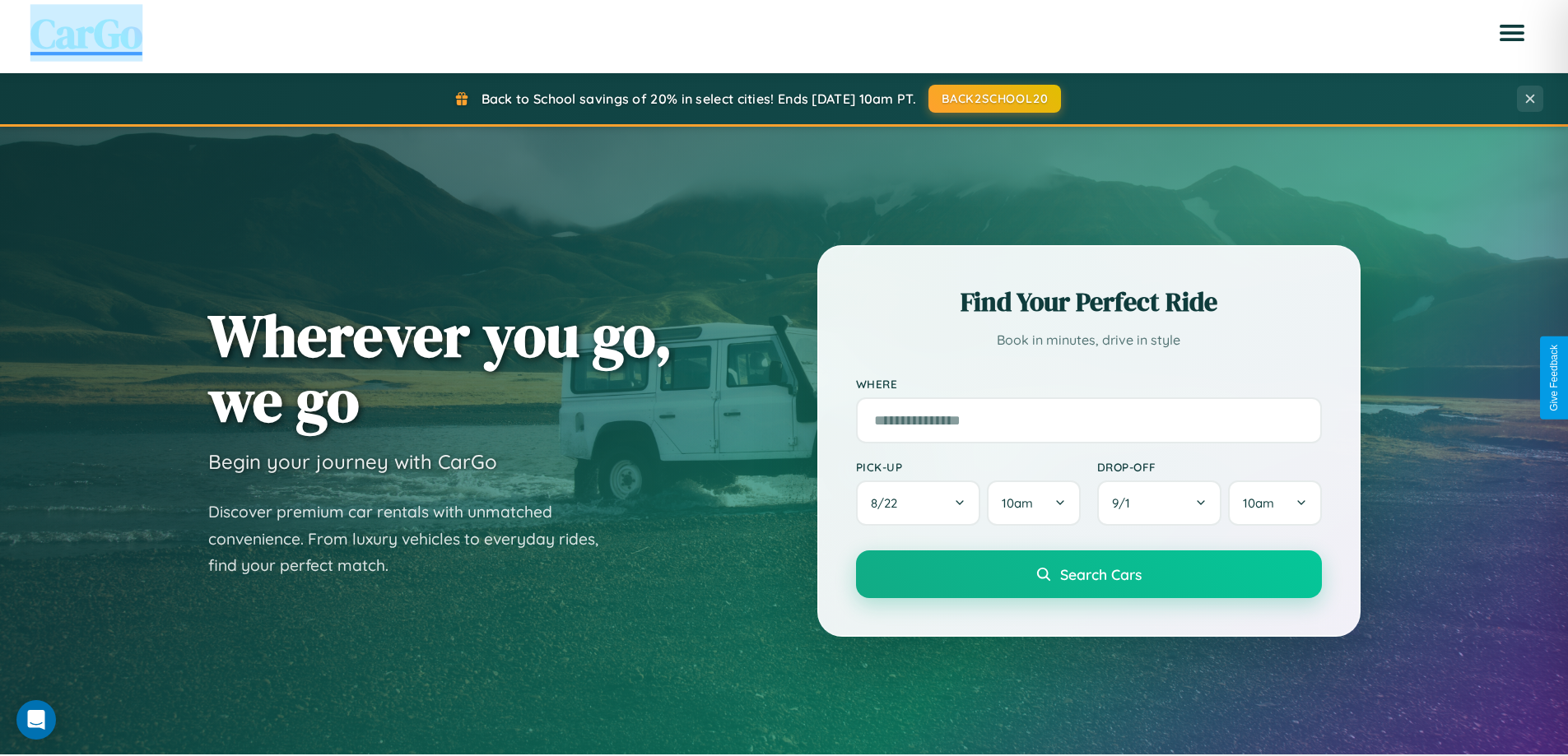
scroll to position [709, 0]
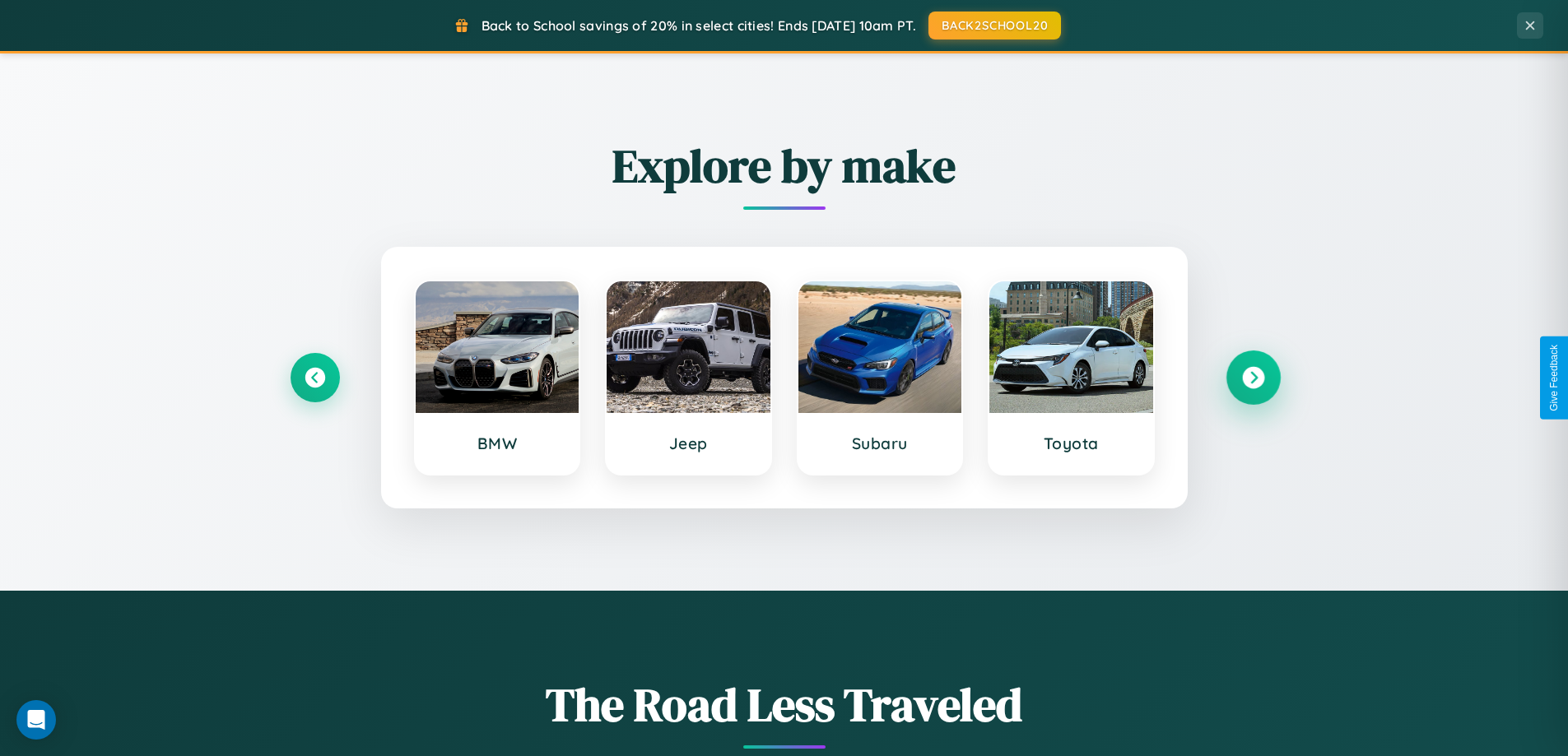
click at [1252, 378] on icon at bounding box center [1253, 378] width 22 height 22
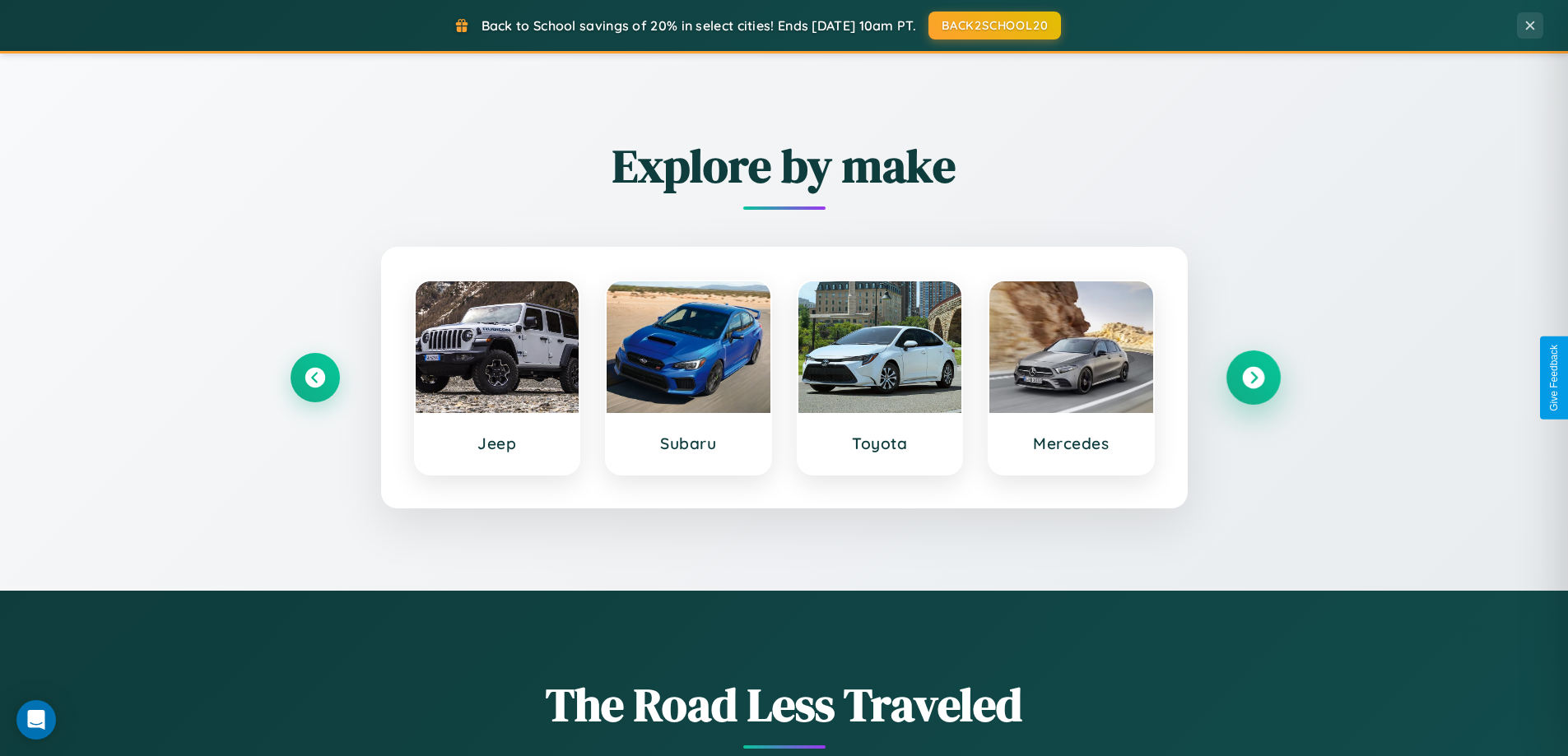
click at [1252, 378] on icon at bounding box center [1253, 378] width 22 height 22
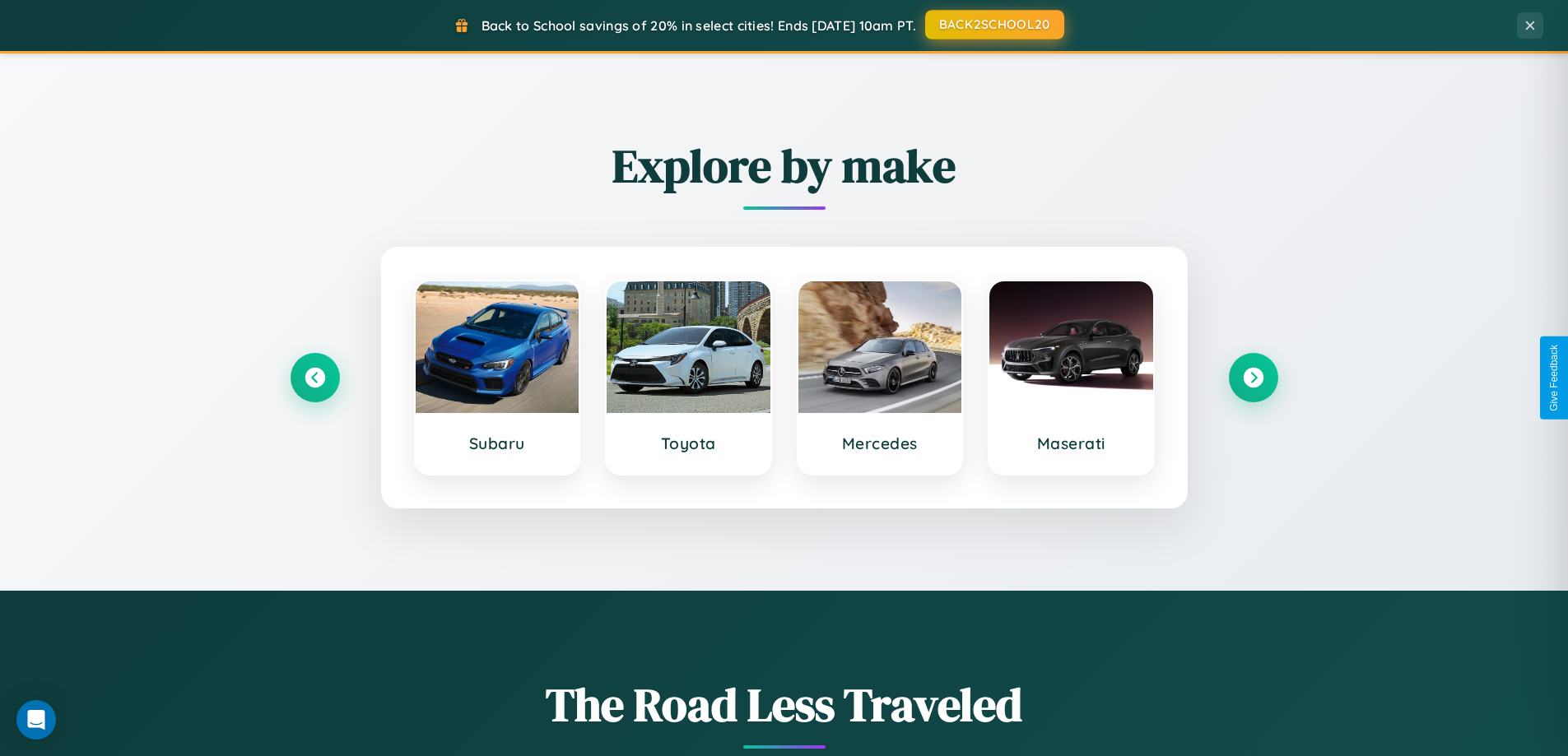
click at [994, 25] on button "BACK2SCHOOL20" at bounding box center [994, 25] width 139 height 30
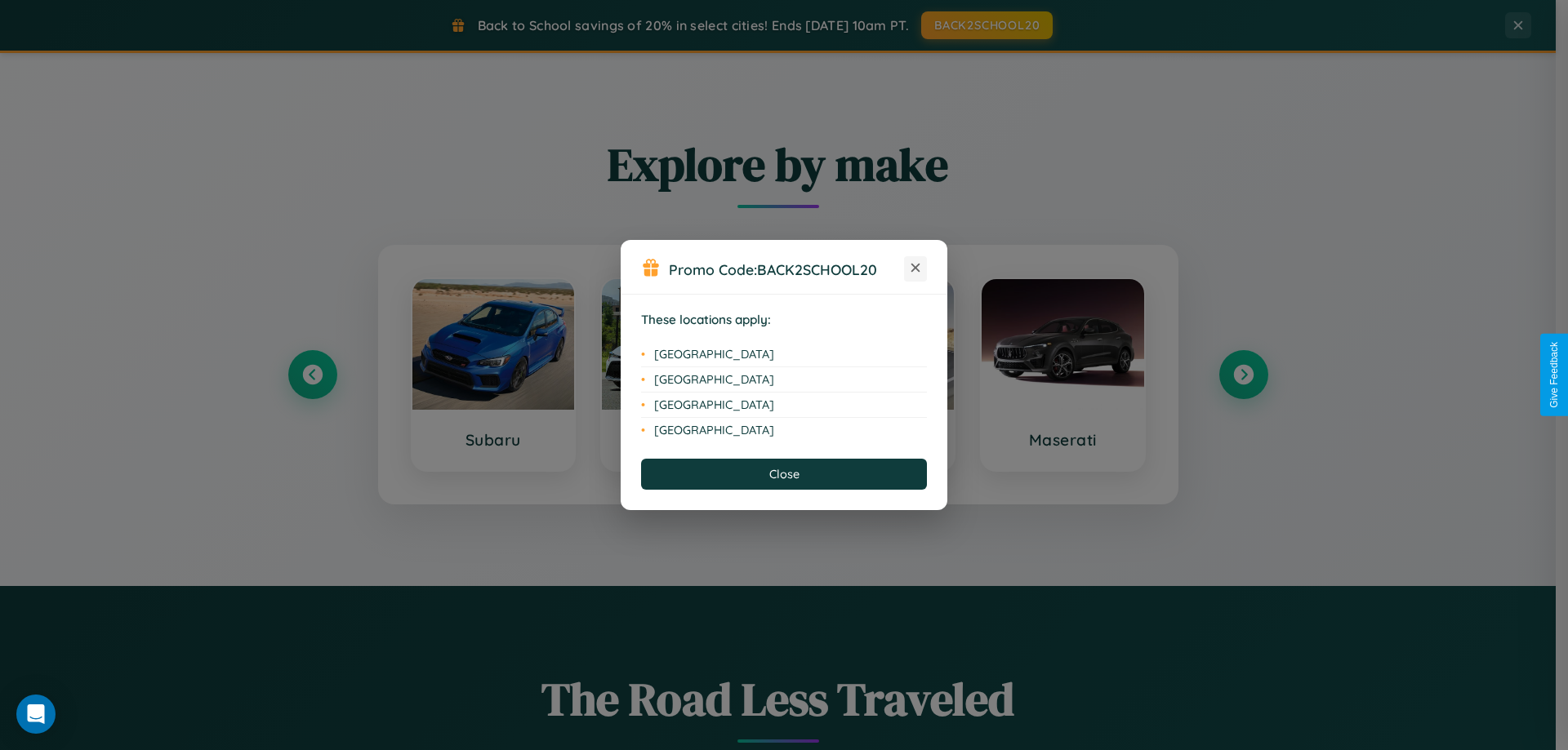
click at [915, 269] on icon at bounding box center [915, 268] width 9 height 9
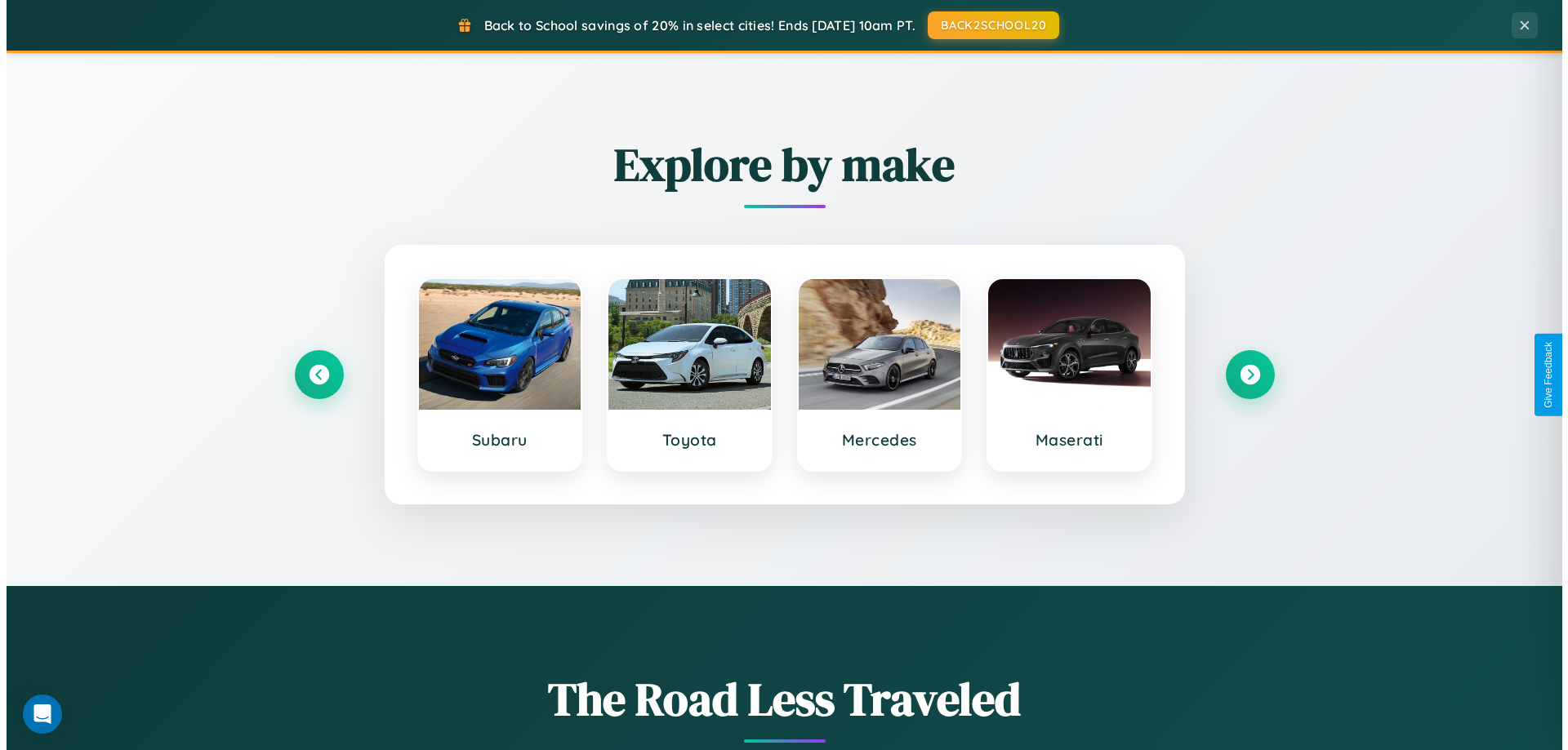
scroll to position [0, 0]
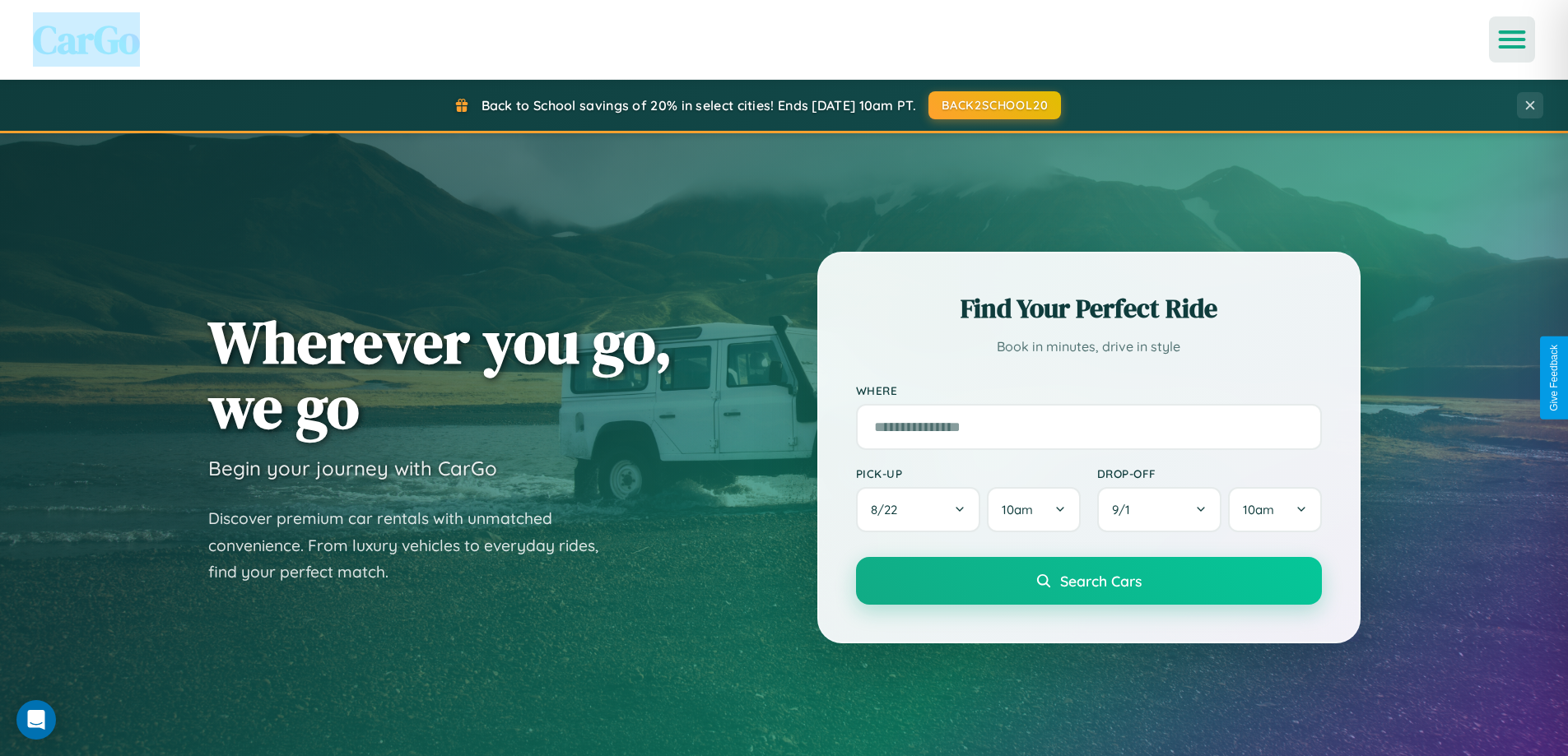
click at [1512, 40] on icon "Open menu" at bounding box center [1512, 39] width 24 height 14
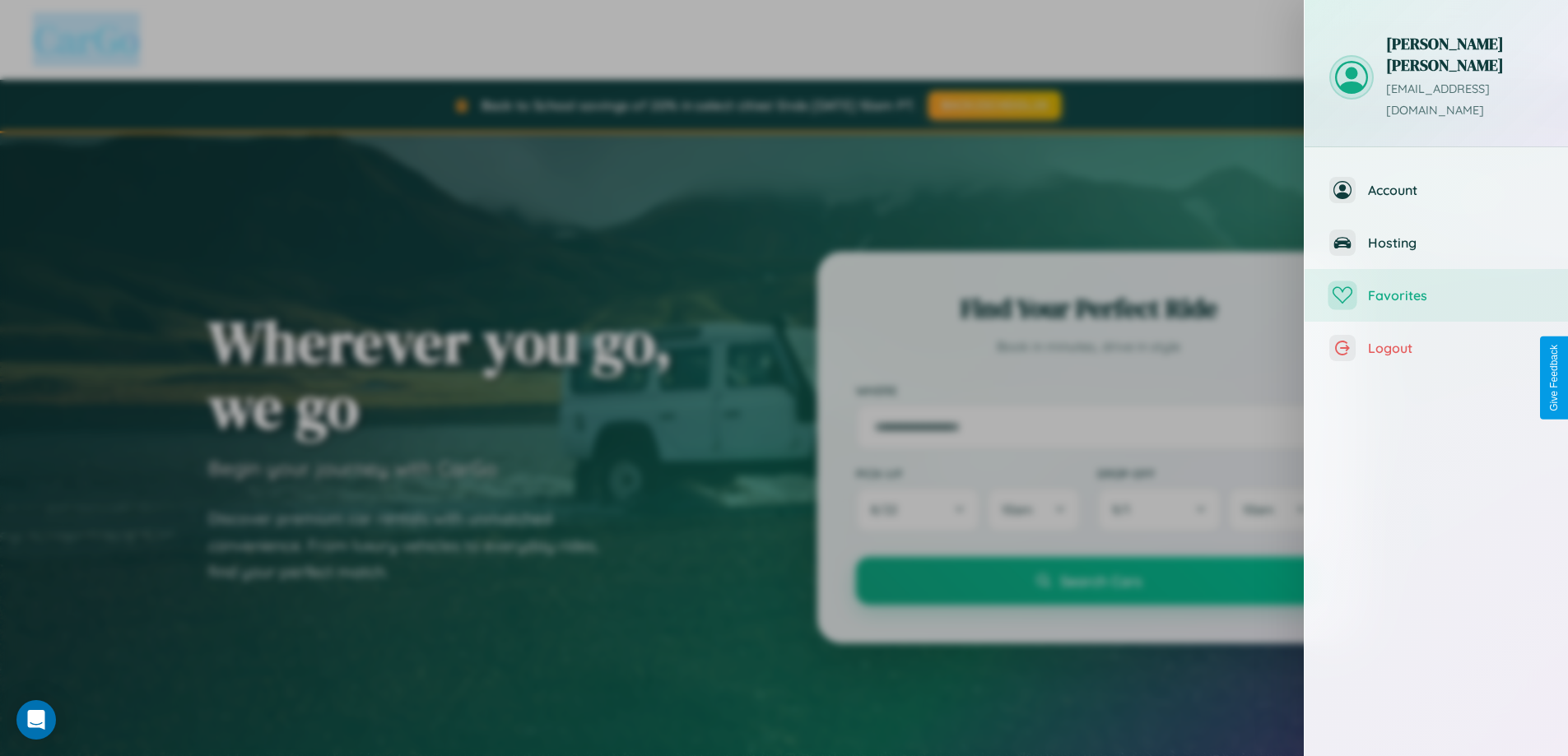
click at [1436, 287] on span "Favorites" at bounding box center [1455, 294] width 176 height 16
